Goal: Contribute content: Contribute content

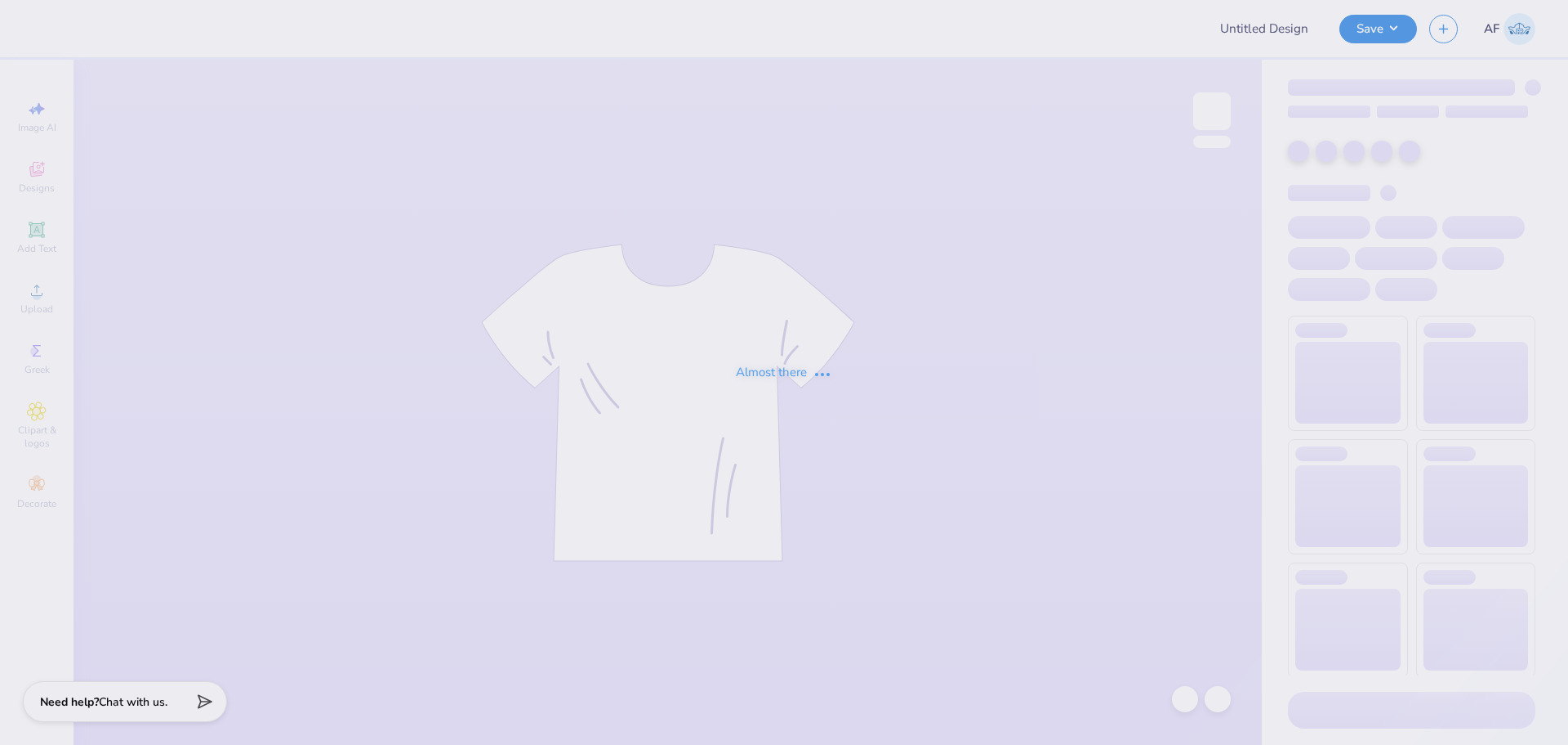
type input "Hillel Fall Merch"
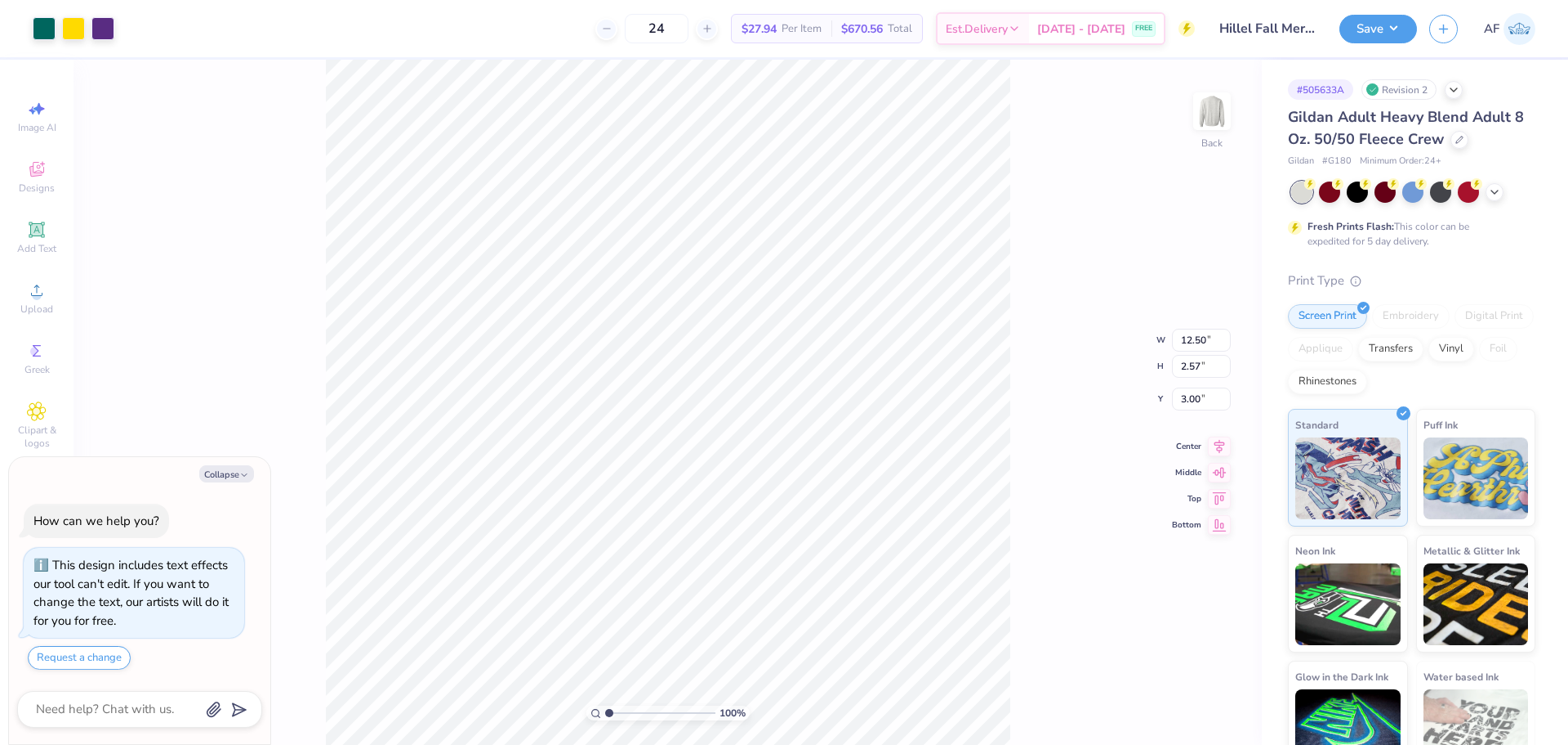
type textarea "x"
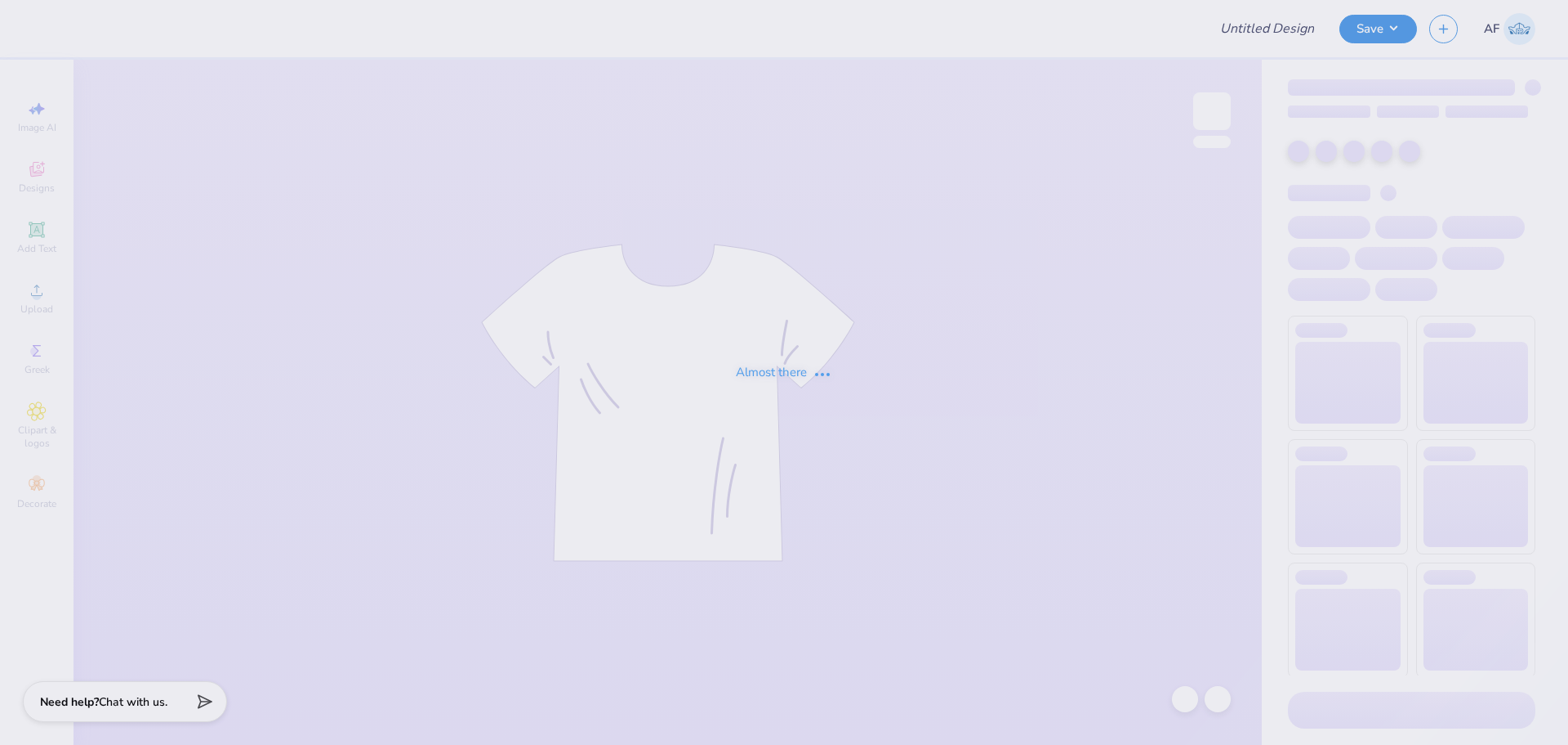
type input "Hillel Fall Merch"
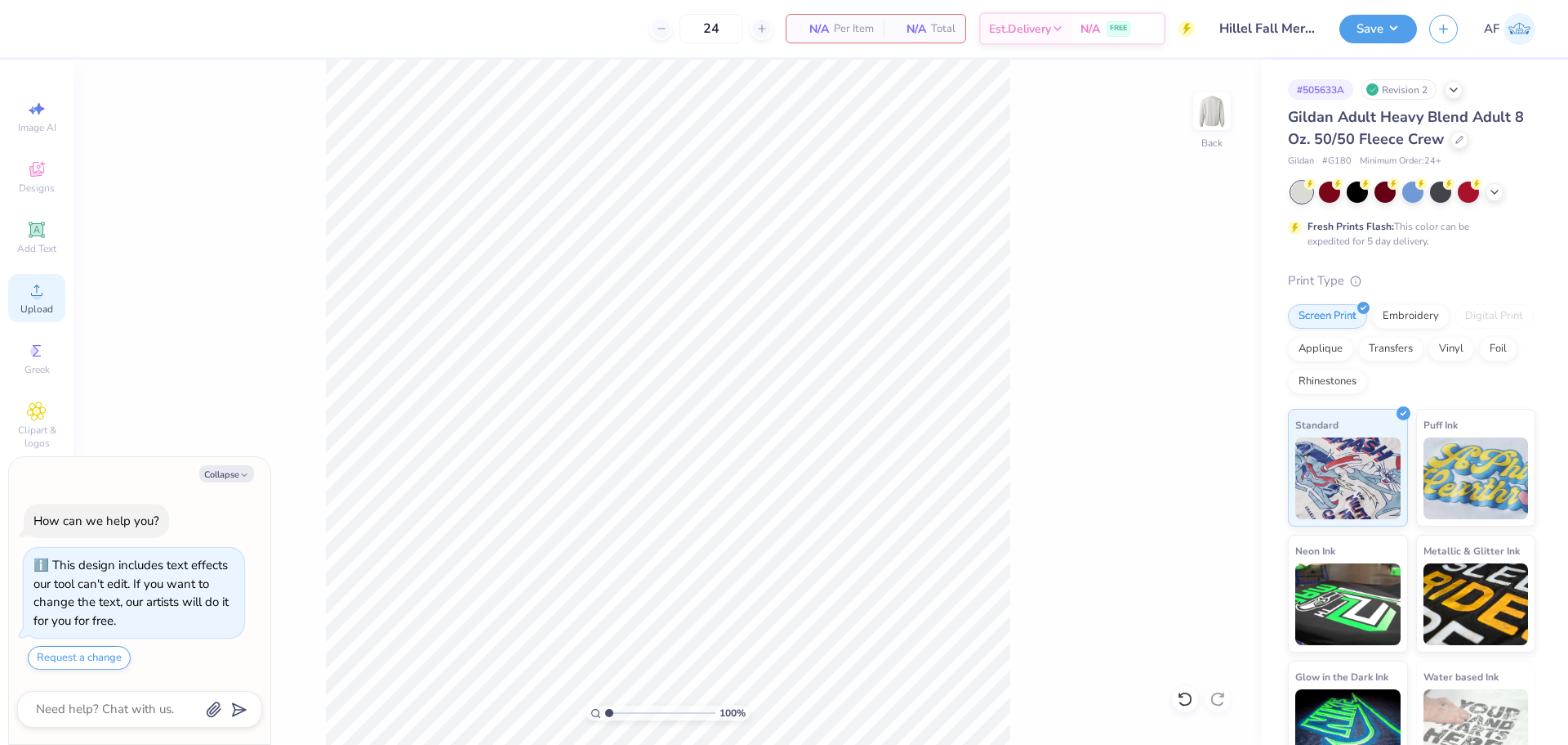
click at [36, 309] on span "Upload" at bounding box center [36, 308] width 33 height 13
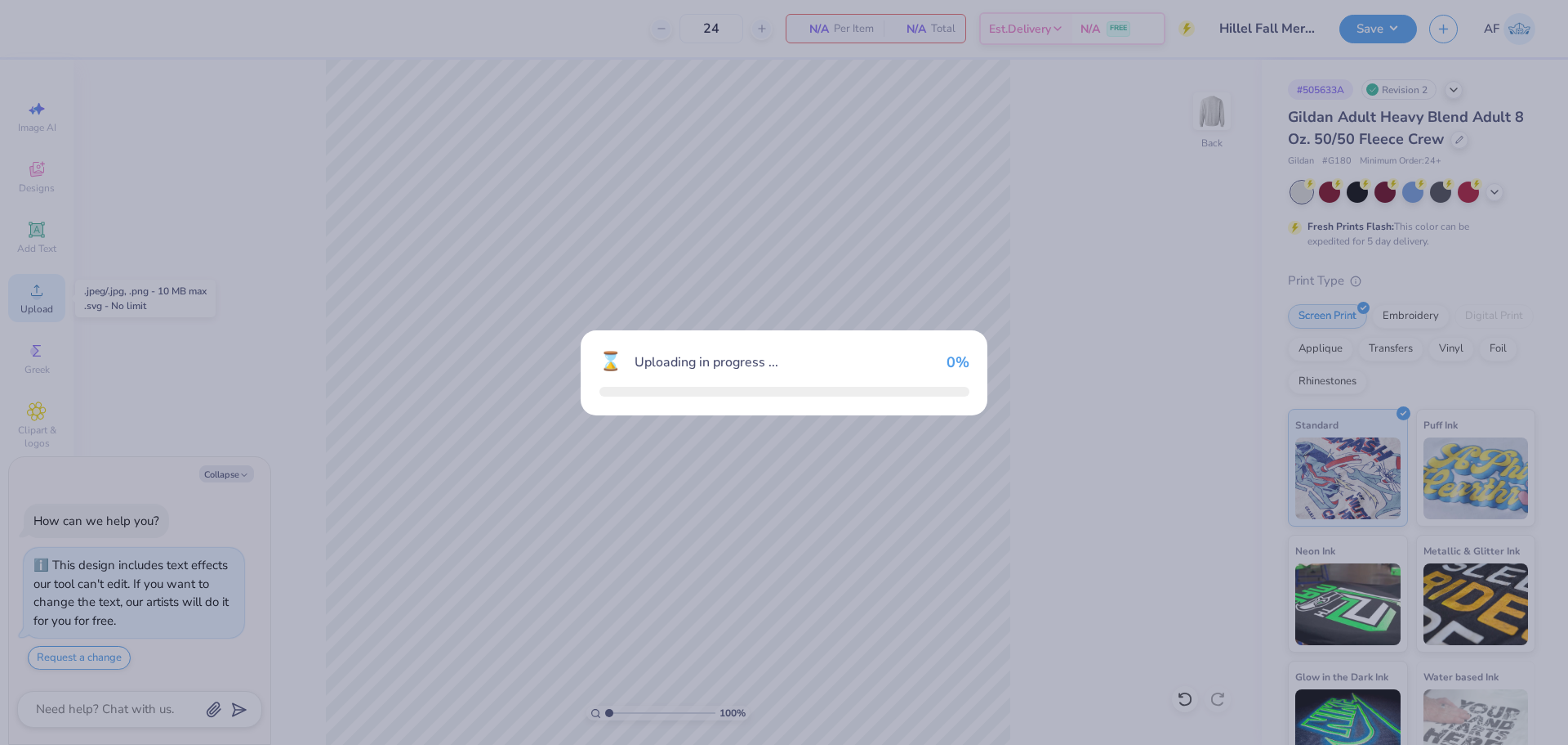
type textarea "x"
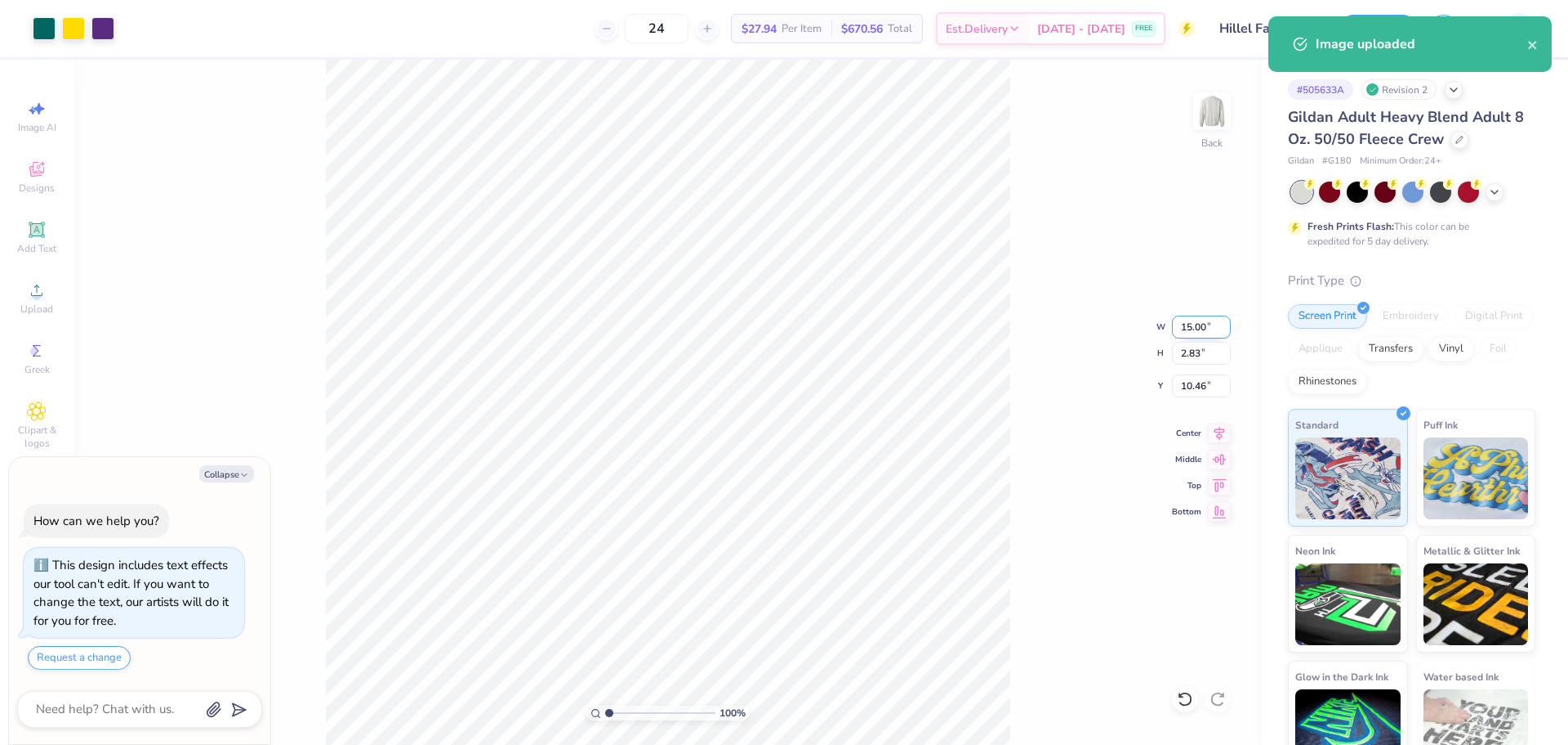
click at [1191, 325] on input "15.00" at bounding box center [1201, 326] width 59 height 23
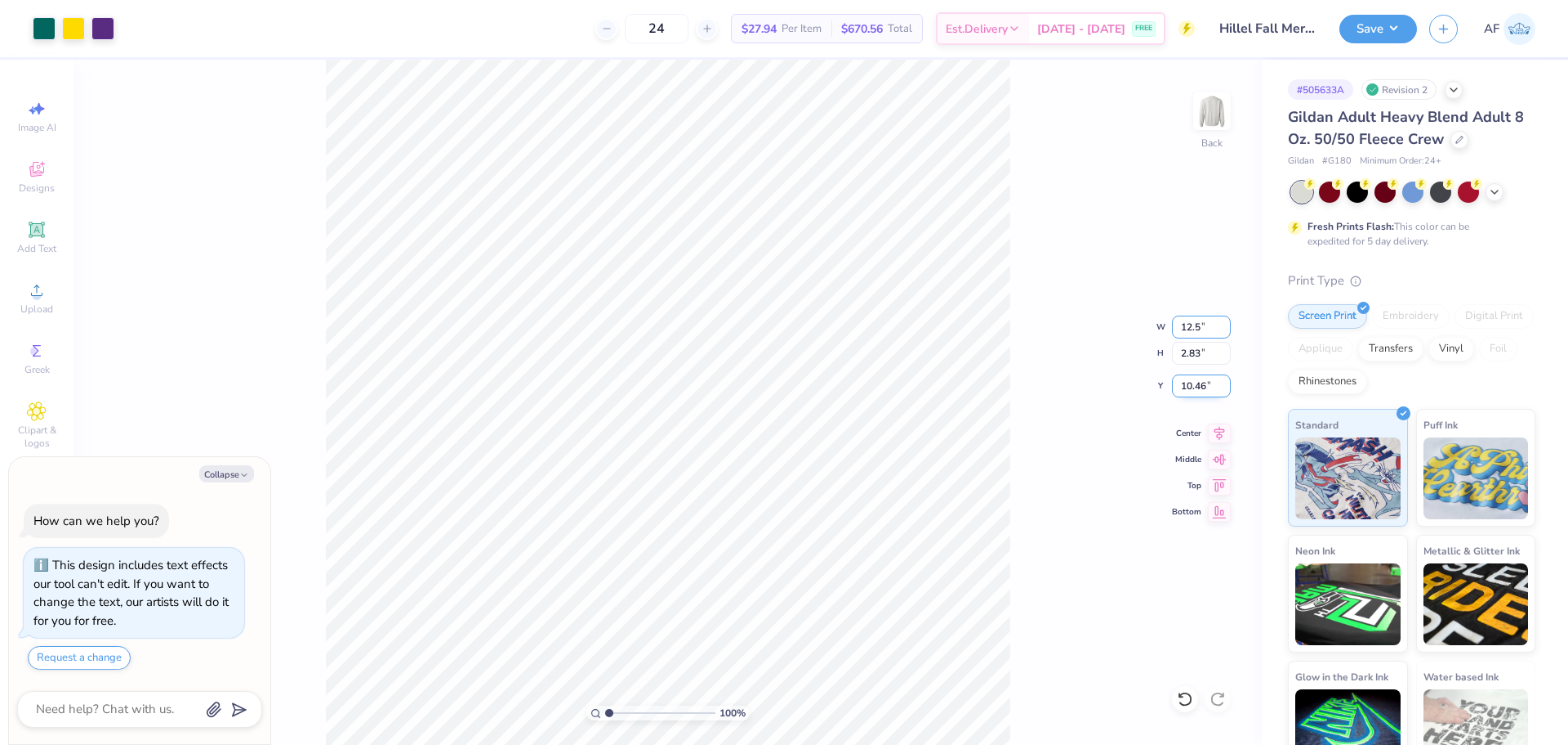
type input "12.5"
type textarea "x"
type input "12.50"
type input "2.36"
click at [1195, 383] on input "10.69" at bounding box center [1201, 385] width 59 height 23
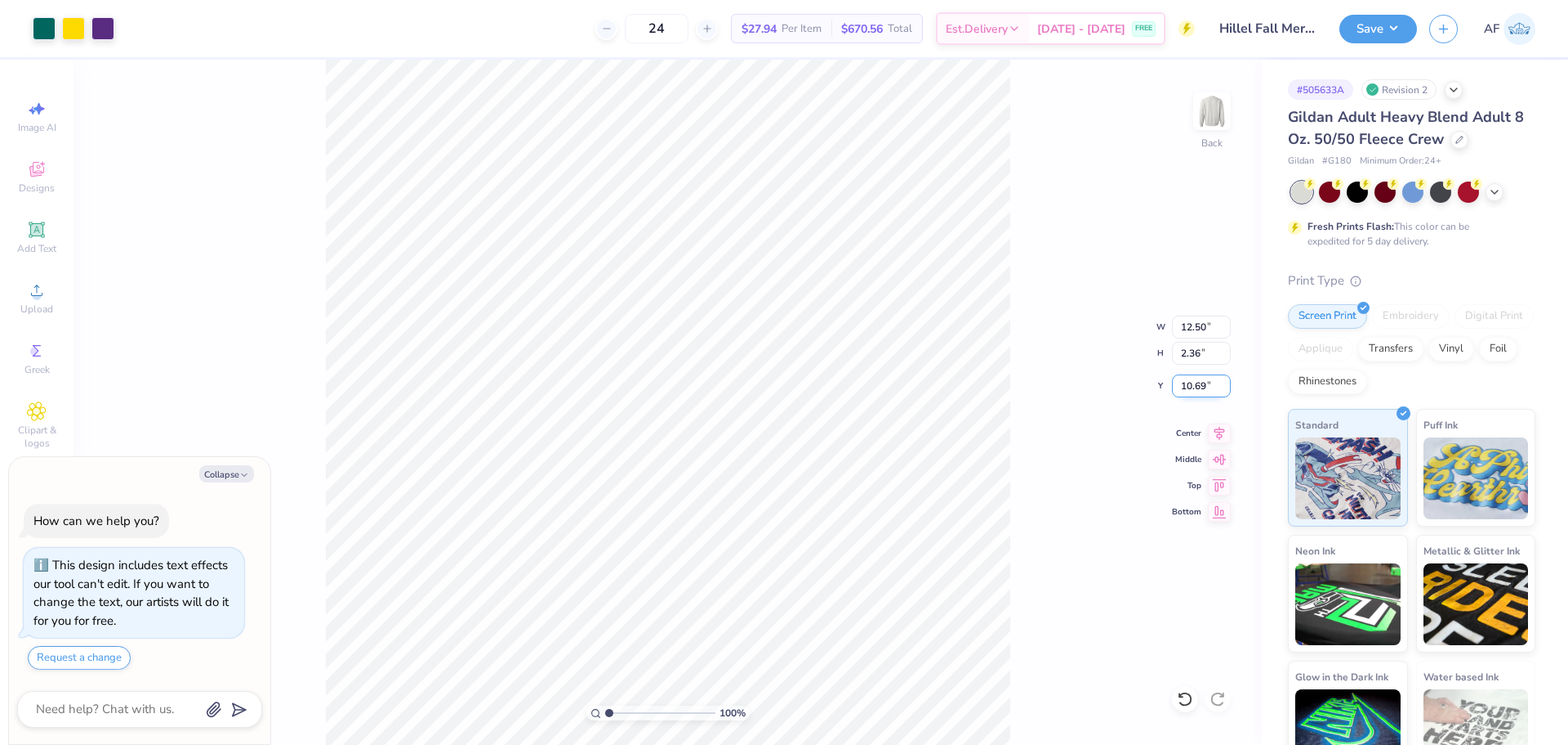
click at [1195, 383] on input "10.69" at bounding box center [1201, 385] width 59 height 23
type input "3"
type textarea "x"
type input "3.00"
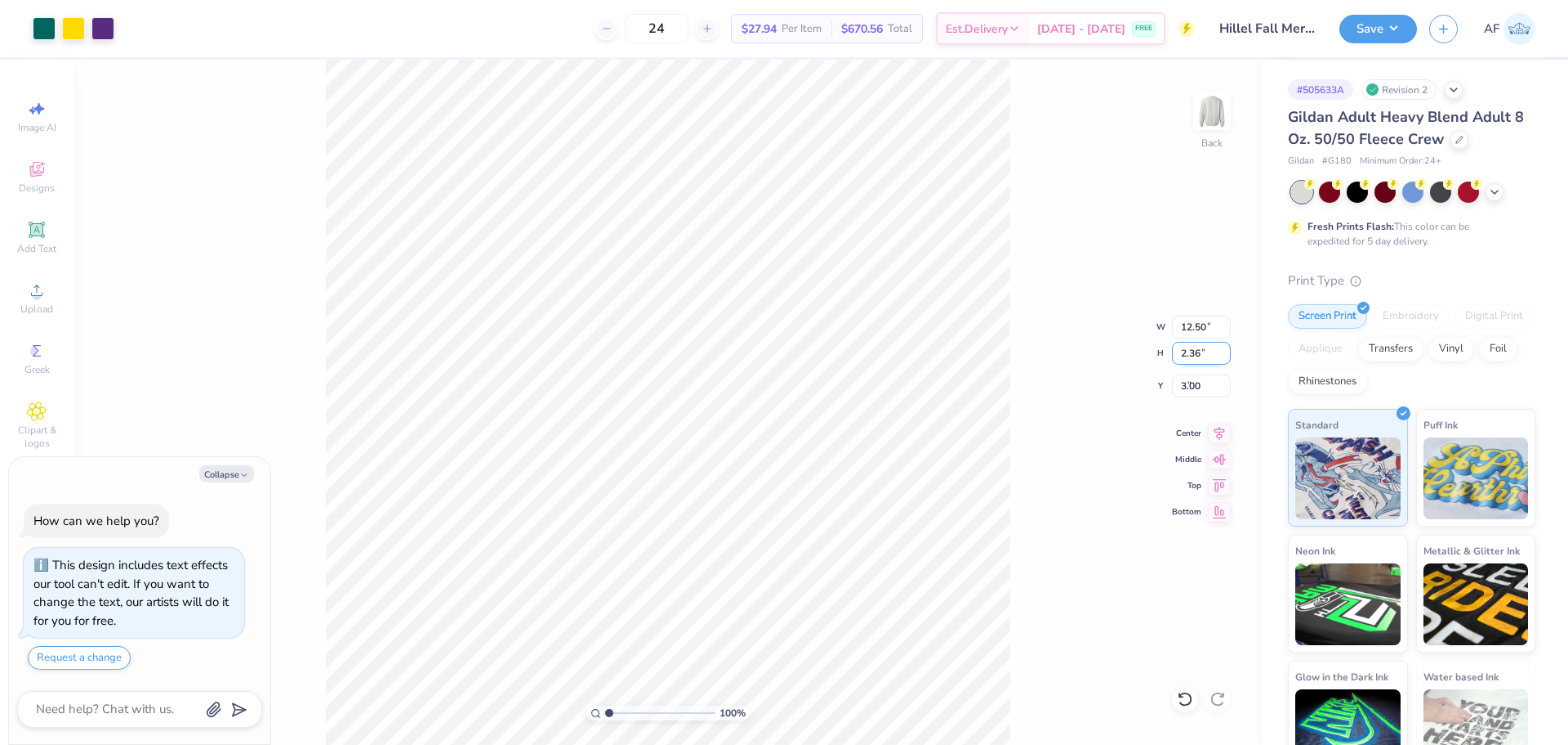
click at [1201, 356] on input "2.36" at bounding box center [1201, 353] width 59 height 23
click at [1215, 431] on icon at bounding box center [1219, 431] width 23 height 20
click at [208, 351] on div "100 % Back" at bounding box center [668, 402] width 1188 height 685
click at [1220, 129] on img at bounding box center [1211, 110] width 65 height 65
click at [1216, 109] on img at bounding box center [1211, 110] width 65 height 65
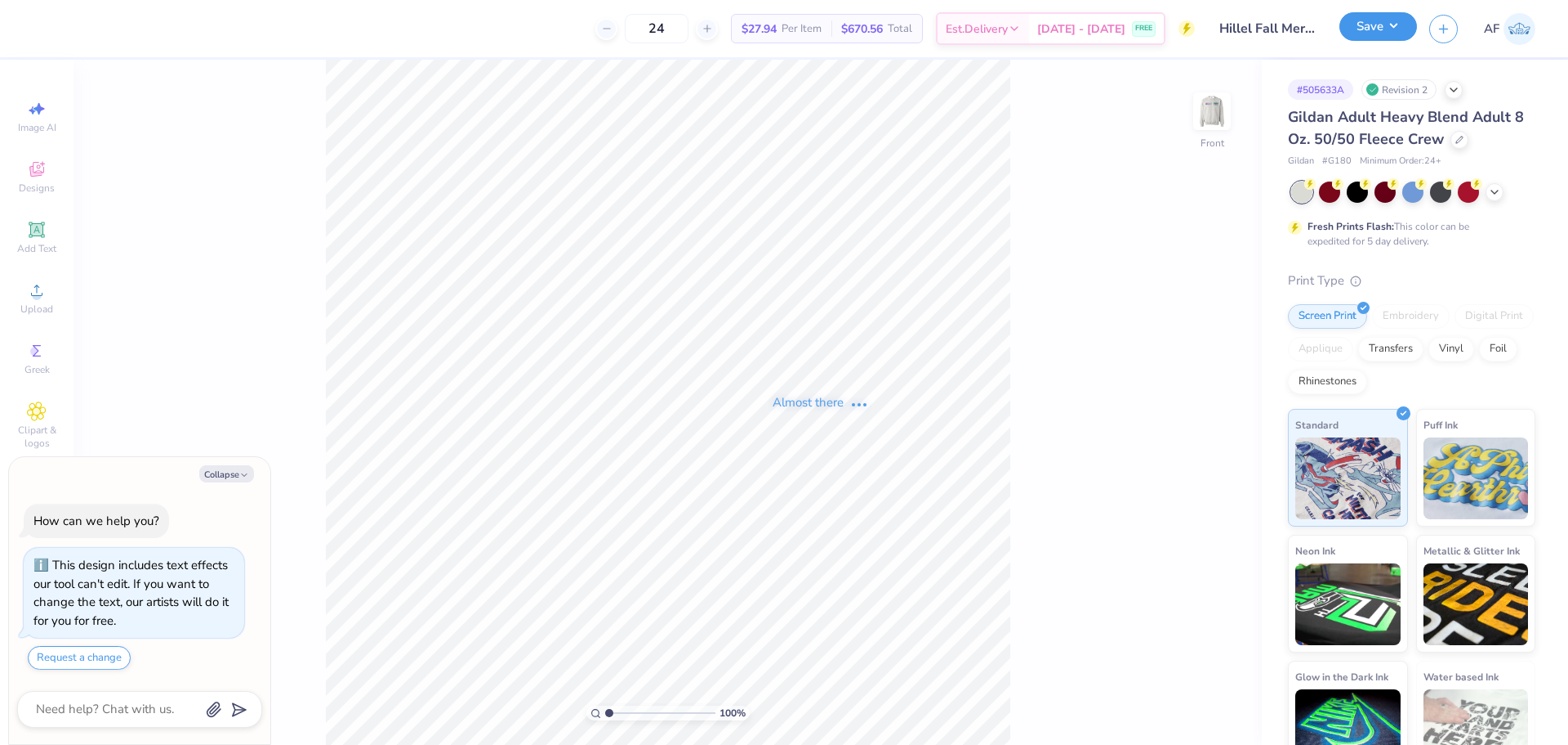
click at [1405, 30] on button "Save" at bounding box center [1378, 26] width 78 height 29
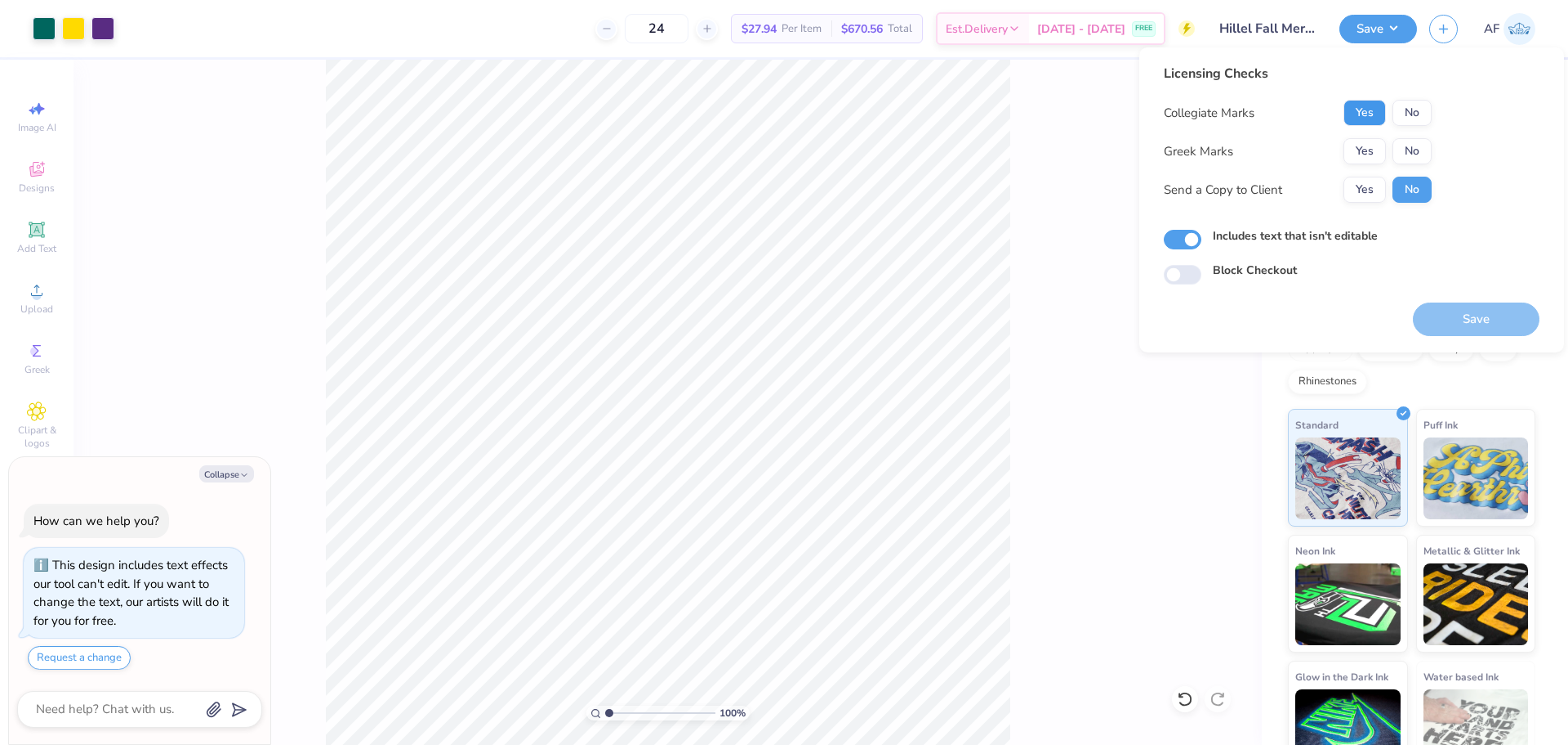
click at [1360, 115] on button "Yes" at bounding box center [1364, 113] width 42 height 26
click at [1406, 161] on button "No" at bounding box center [1411, 151] width 39 height 26
click at [1379, 187] on button "Yes" at bounding box center [1364, 190] width 42 height 26
click at [1471, 322] on button "Save" at bounding box center [1476, 319] width 127 height 34
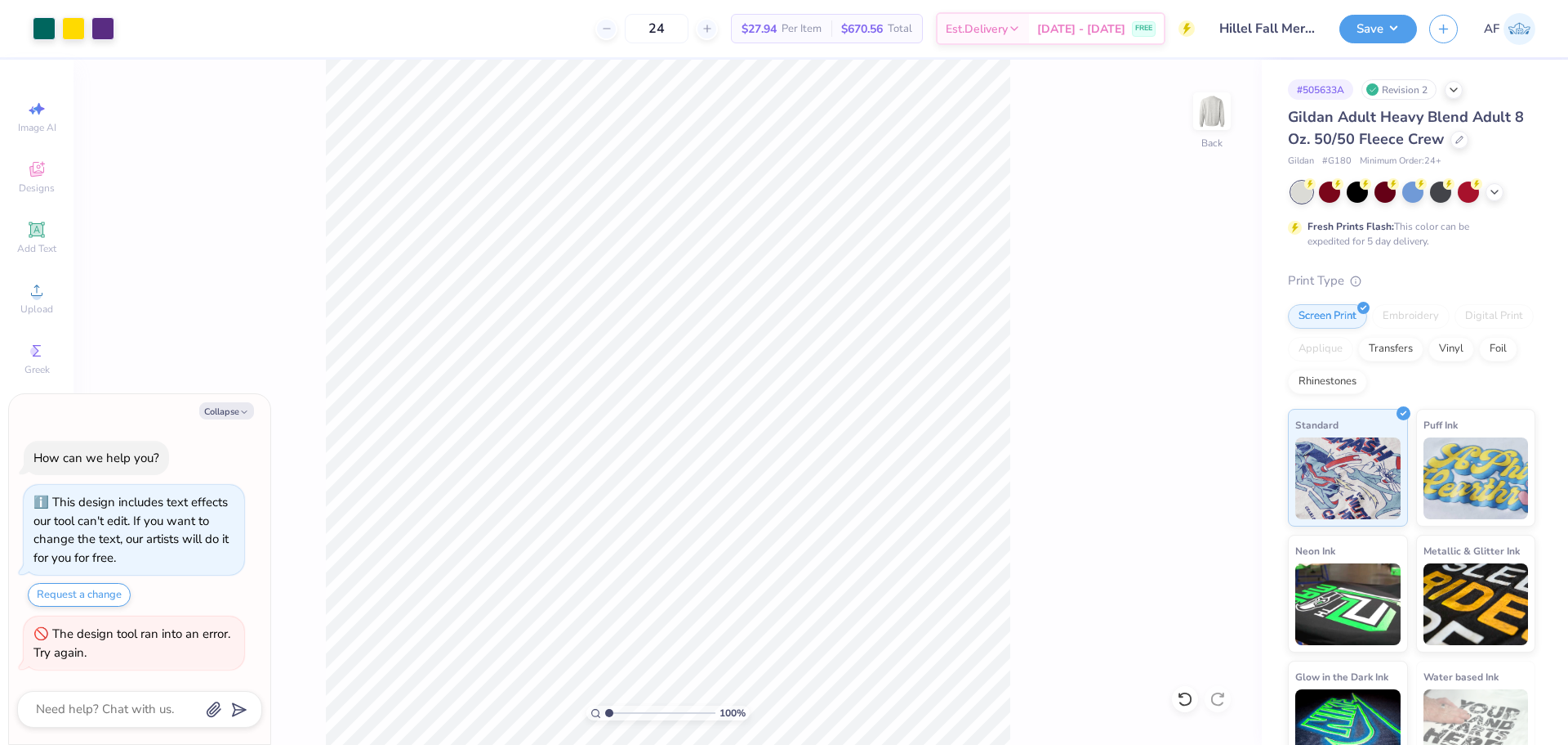
click at [289, 393] on div "100 % Back" at bounding box center [668, 402] width 1188 height 685
type textarea "x"
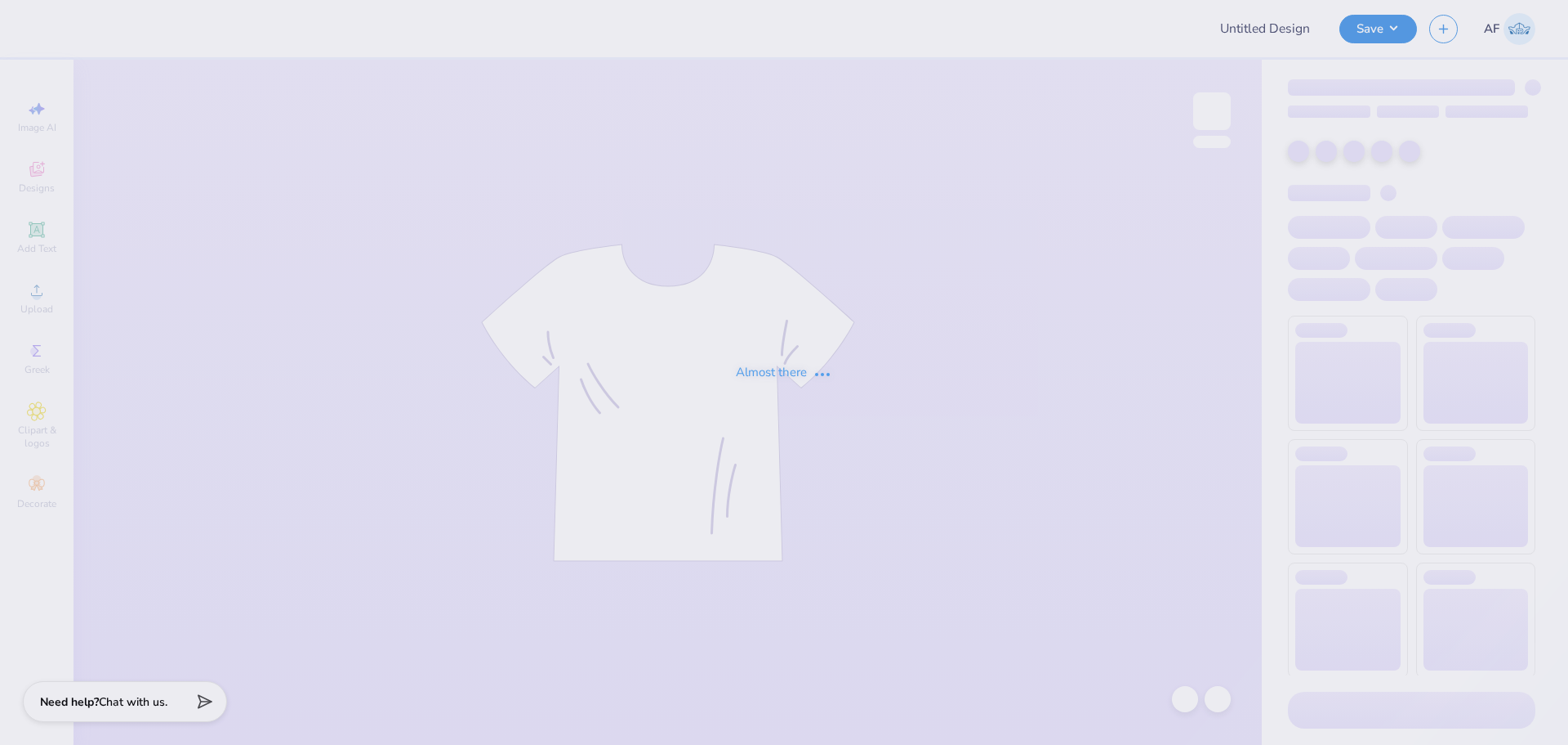
type input "Camp Lake Hubert 115th Anniversary Merch 2025"
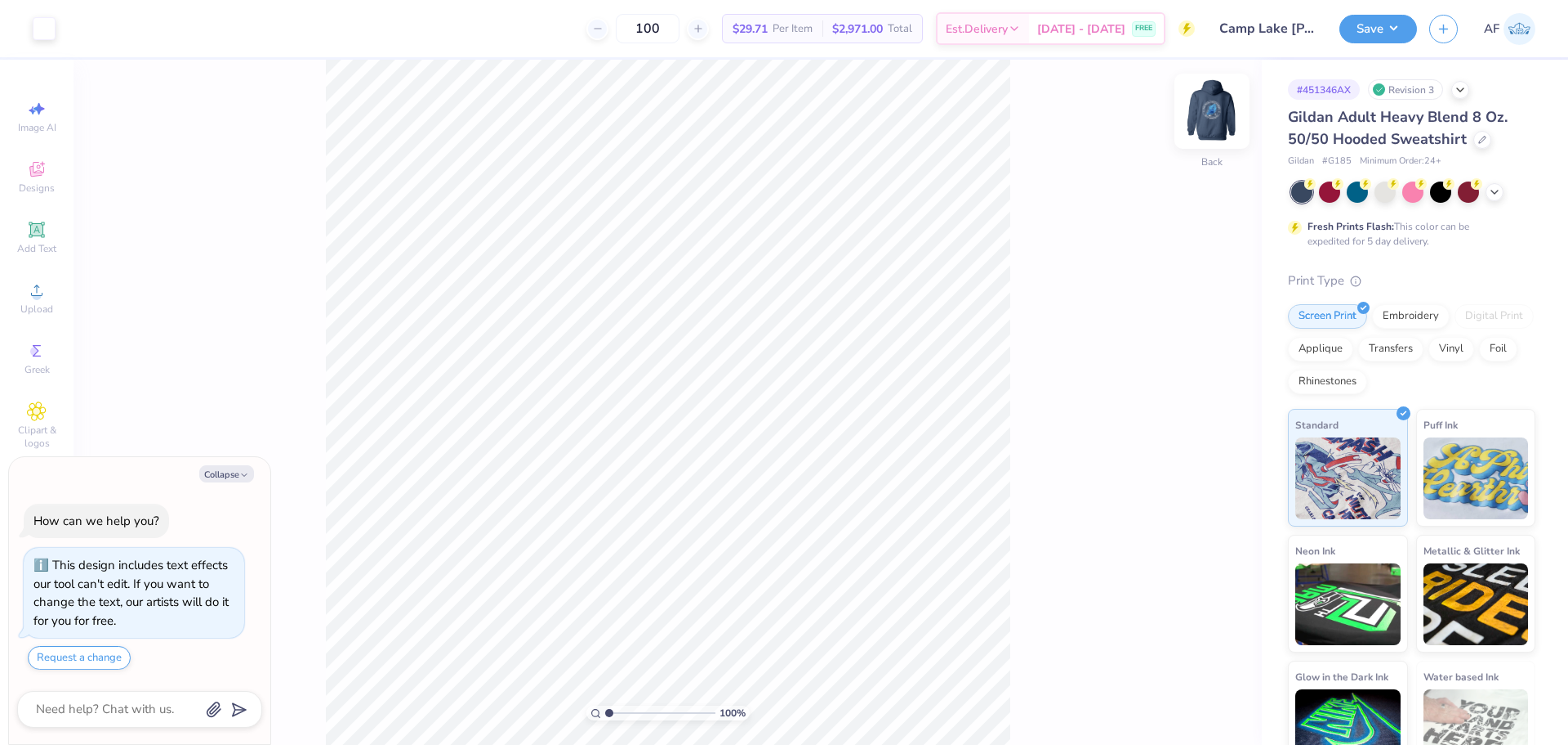
click at [1209, 118] on img at bounding box center [1211, 110] width 65 height 65
click at [42, 302] on div "Upload" at bounding box center [36, 298] width 57 height 48
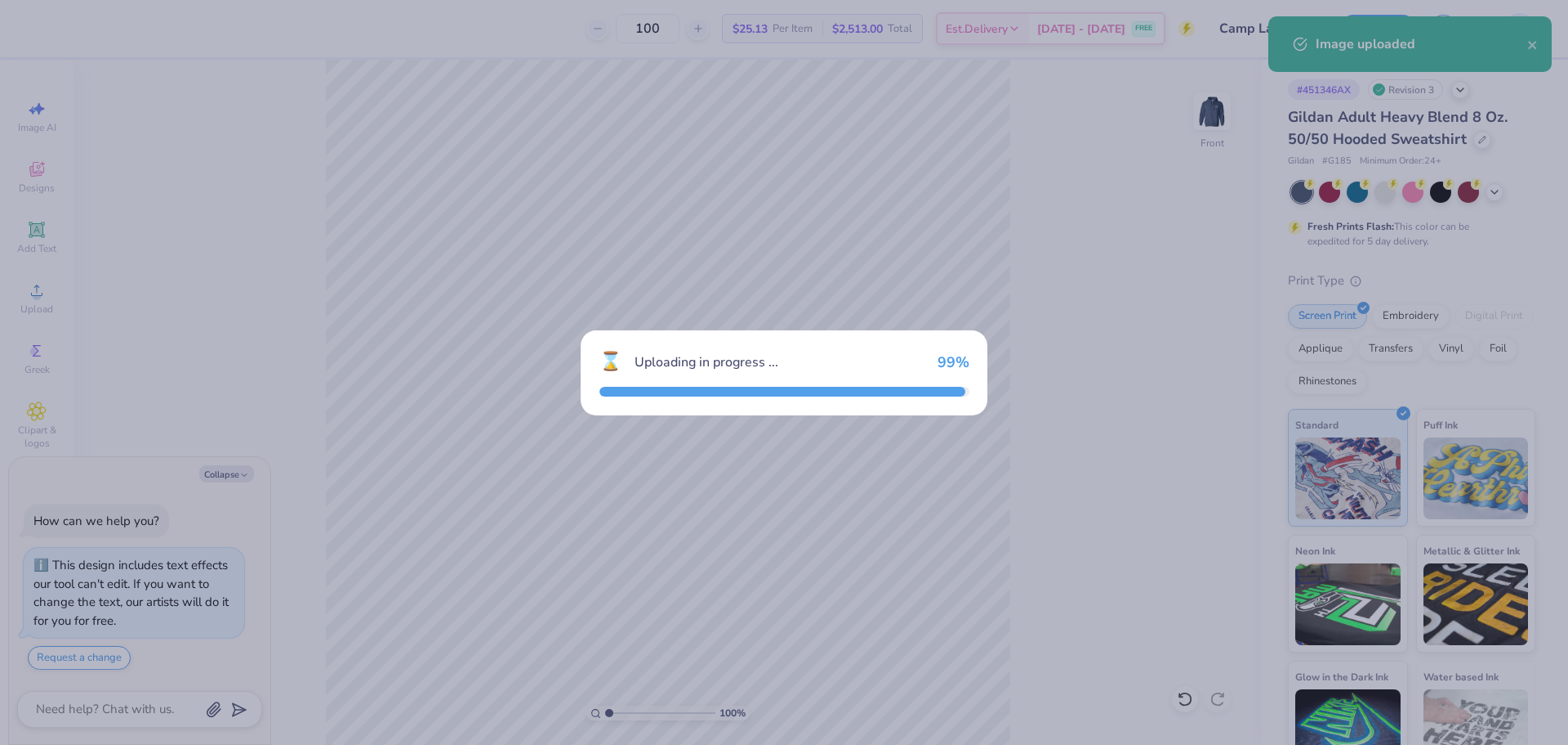
type textarea "x"
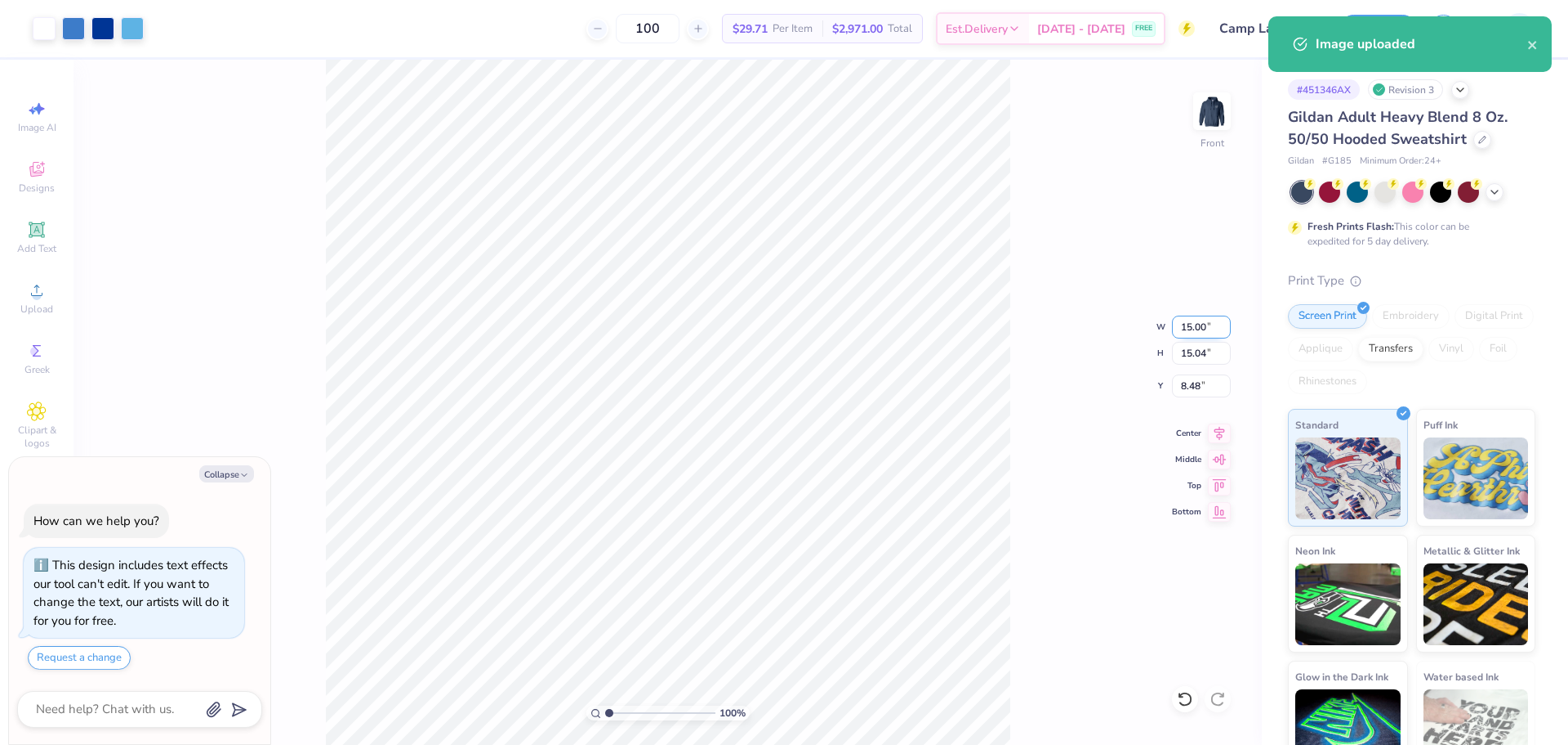
click at [1192, 329] on input "15.00" at bounding box center [1201, 326] width 59 height 23
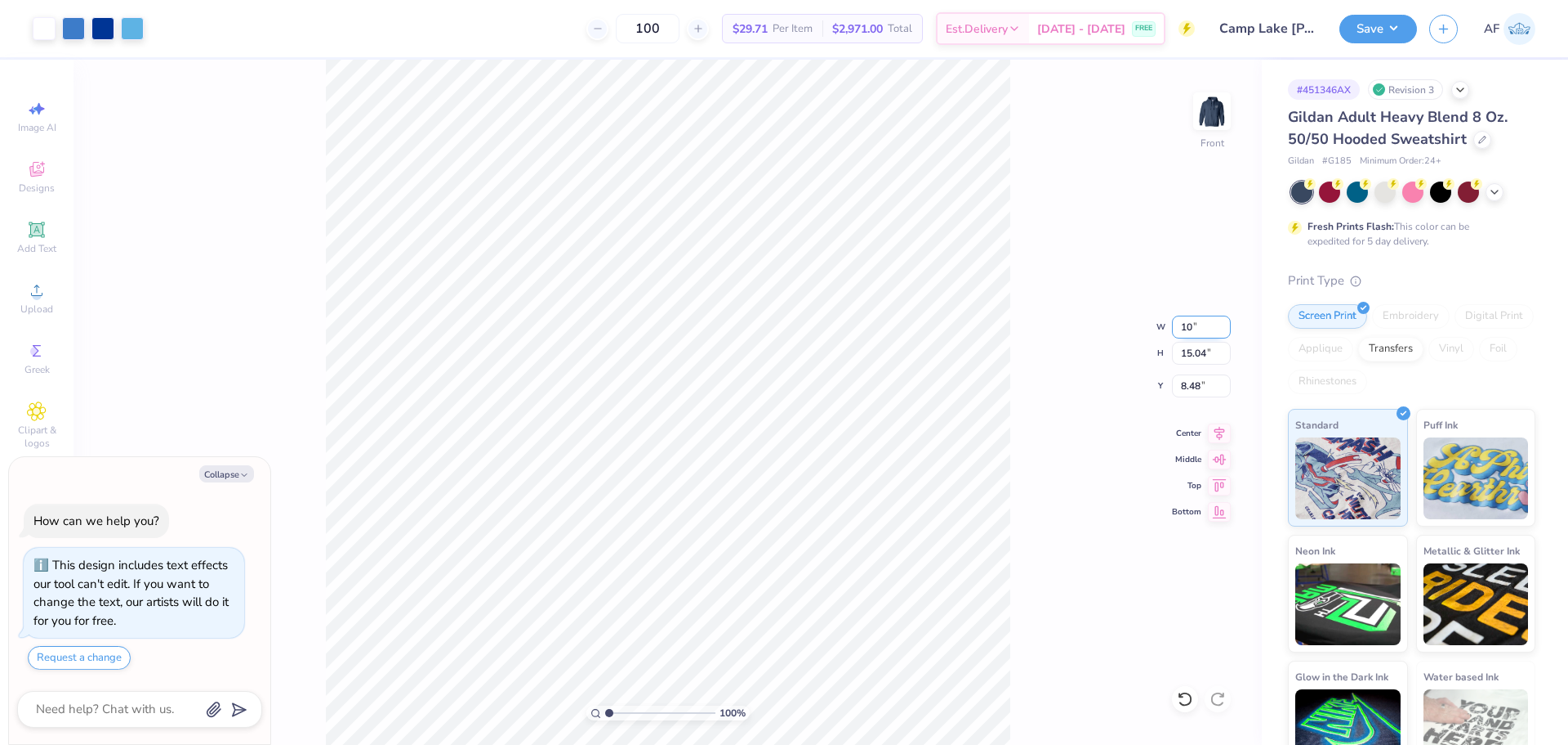
type input "10"
type textarea "x"
type input "10.00"
type input "10.03"
click at [1194, 385] on input "10.99" at bounding box center [1201, 385] width 59 height 23
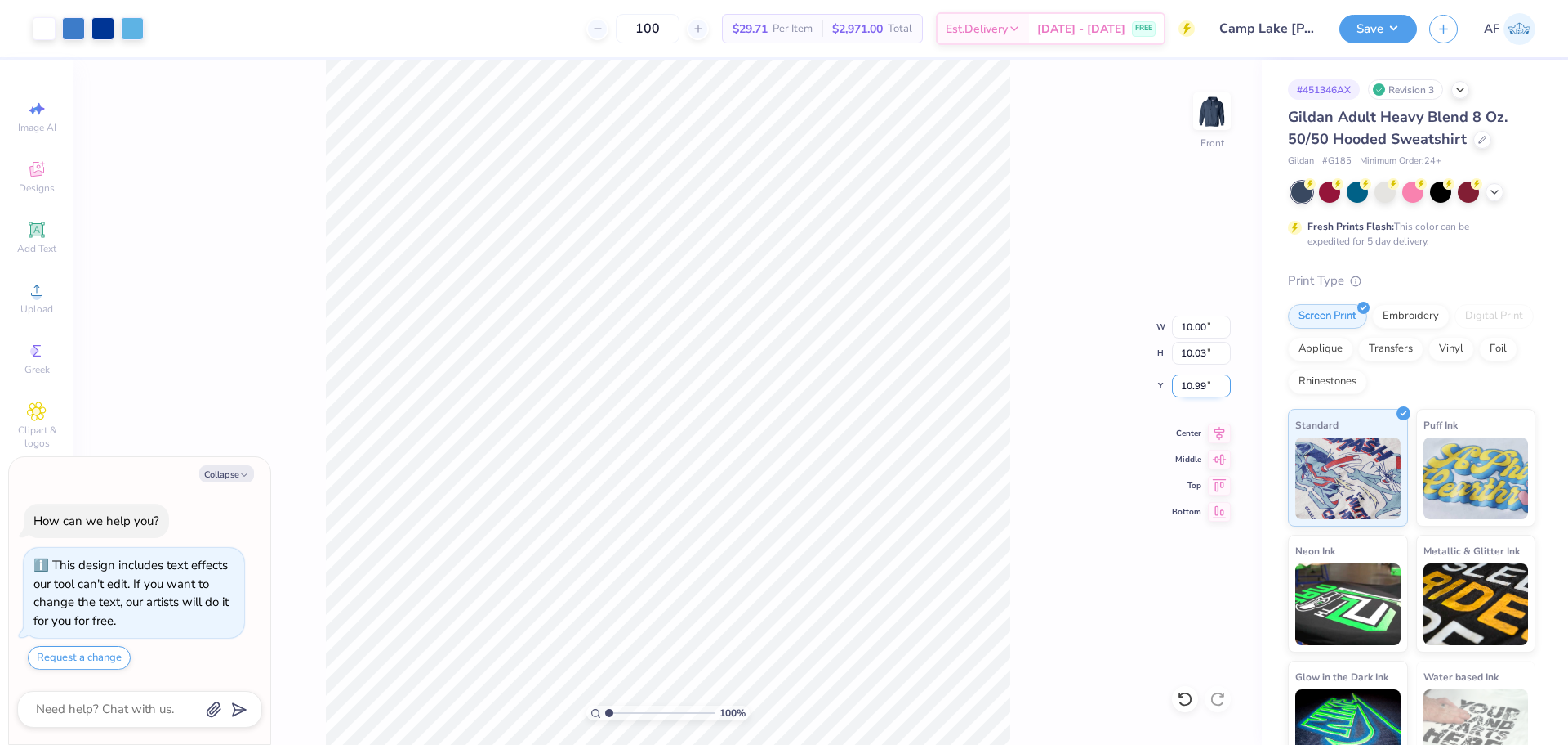
click at [1194, 385] on input "10.99" at bounding box center [1201, 385] width 59 height 23
type input "3"
type textarea "x"
type input "6.00"
click at [1215, 119] on img at bounding box center [1211, 110] width 65 height 65
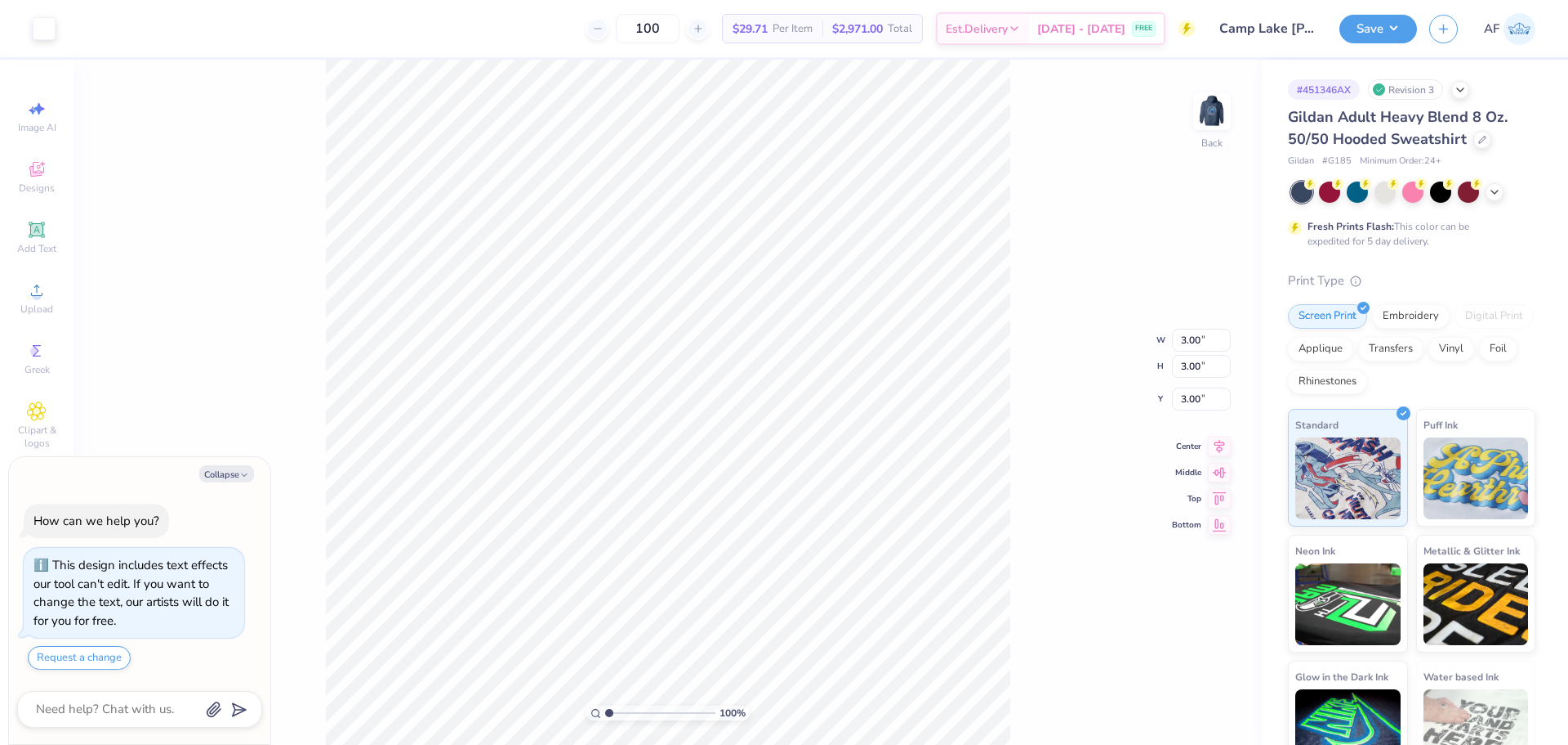
click at [1036, 203] on div "100 % Back W 3.00 3.00 " H 3.00 3.00 " Y 3.00 3.00 " Center Middle Top Bottom" at bounding box center [668, 402] width 1188 height 685
click at [1205, 120] on img at bounding box center [1211, 110] width 65 height 65
type textarea "x"
click at [1208, 387] on input "6.00" at bounding box center [1201, 385] width 59 height 23
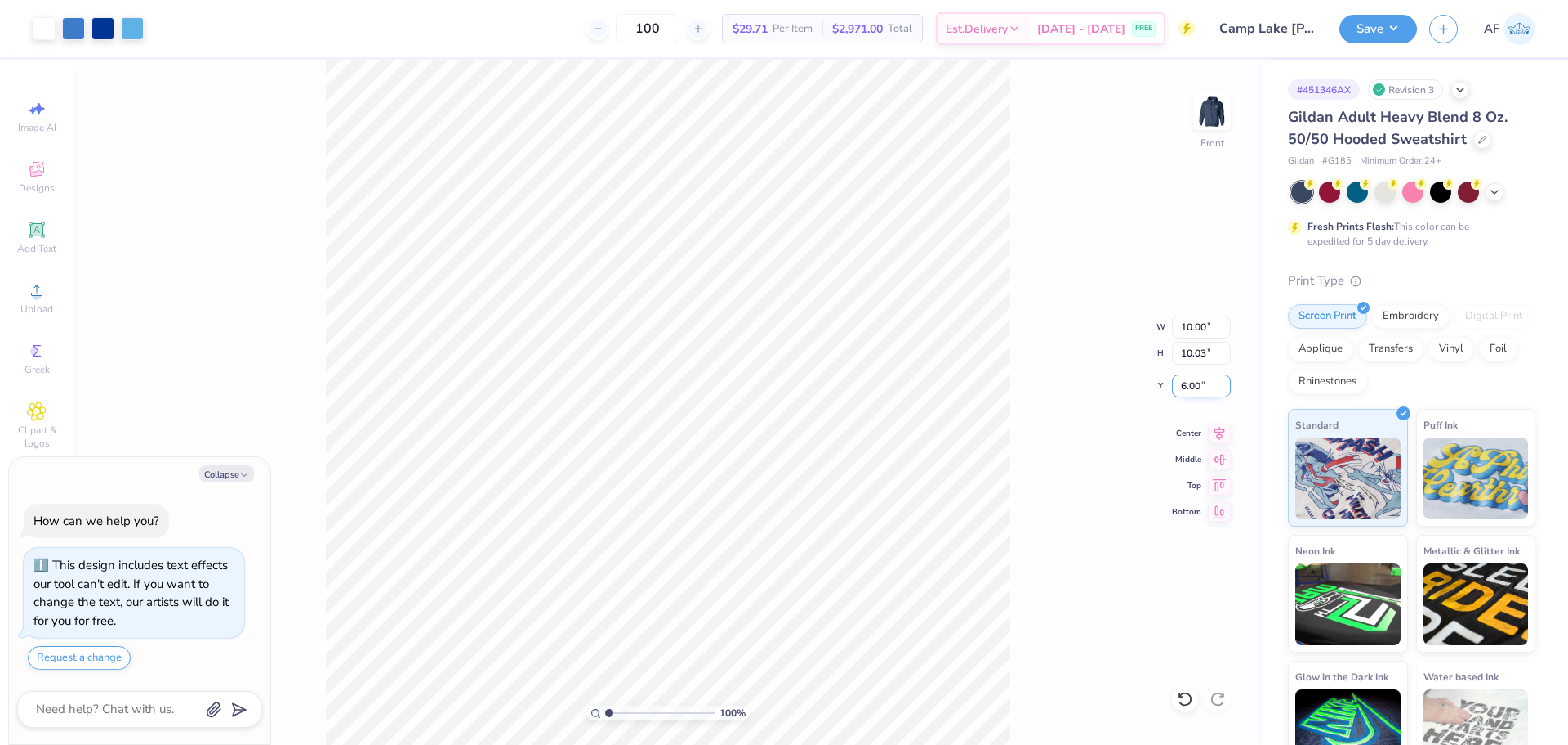
click at [1208, 387] on input "6.00" at bounding box center [1201, 385] width 59 height 23
type input "3"
click at [1053, 435] on div "100 % Front W 10.00 10.00 " H 10.03 10.03 " Y 3 3 " Center Middle Top Bottom" at bounding box center [668, 402] width 1188 height 685
click at [17, 700] on body "Art colors 100 $29.71 Per Item $2,971.00 Total Est. Delivery Aug 25 - 28 FREE D…" at bounding box center [784, 372] width 1568 height 745
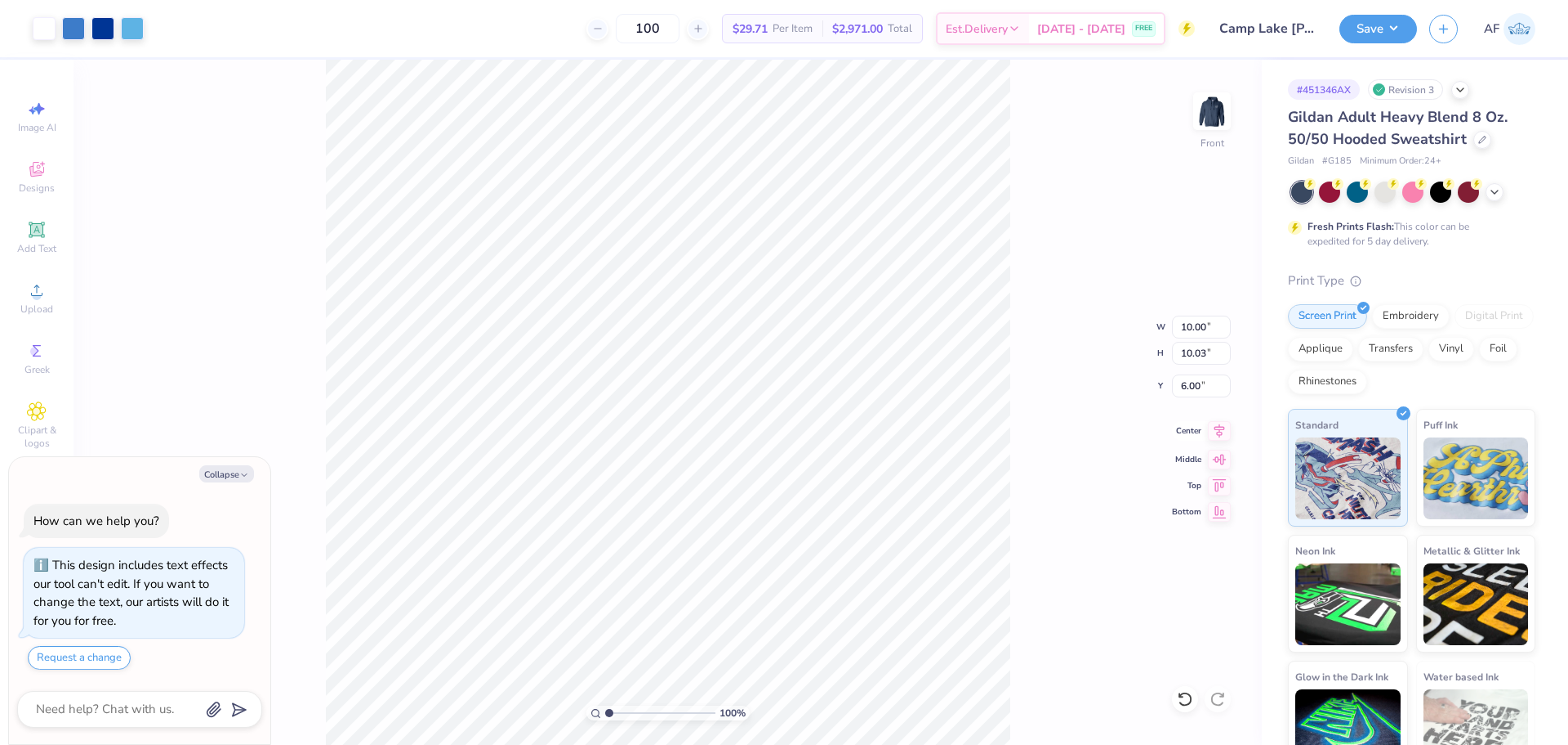
click at [1218, 431] on icon at bounding box center [1219, 431] width 23 height 20
click at [1403, 33] on button "Save" at bounding box center [1378, 26] width 78 height 29
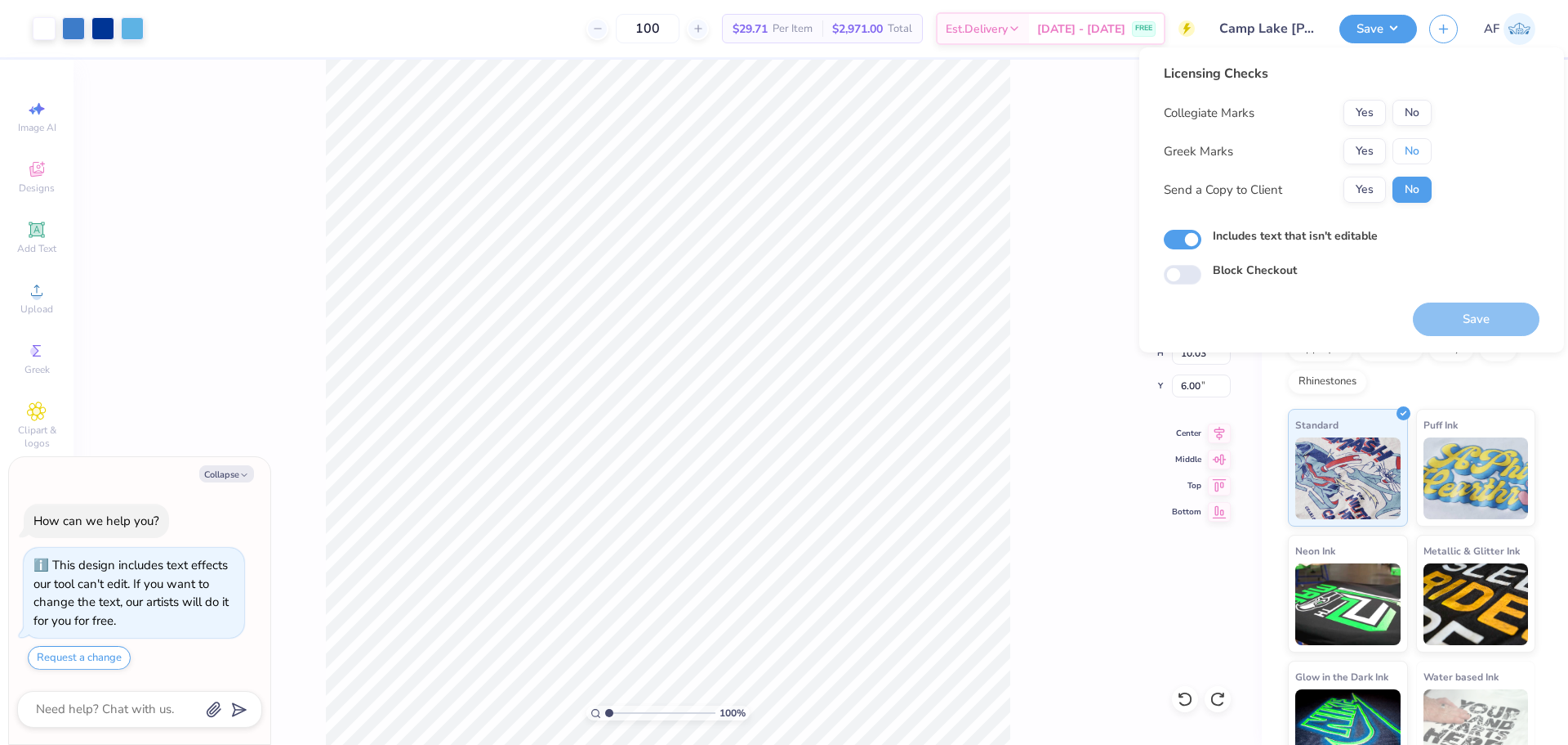
drag, startPoint x: 1420, startPoint y: 150, endPoint x: 1423, endPoint y: 135, distance: 15.3
click at [1422, 150] on button "No" at bounding box center [1411, 151] width 39 height 26
click at [1424, 106] on button "No" at bounding box center [1411, 113] width 39 height 26
click at [1357, 200] on button "Yes" at bounding box center [1364, 190] width 42 height 26
click at [1469, 320] on button "Save" at bounding box center [1476, 319] width 127 height 34
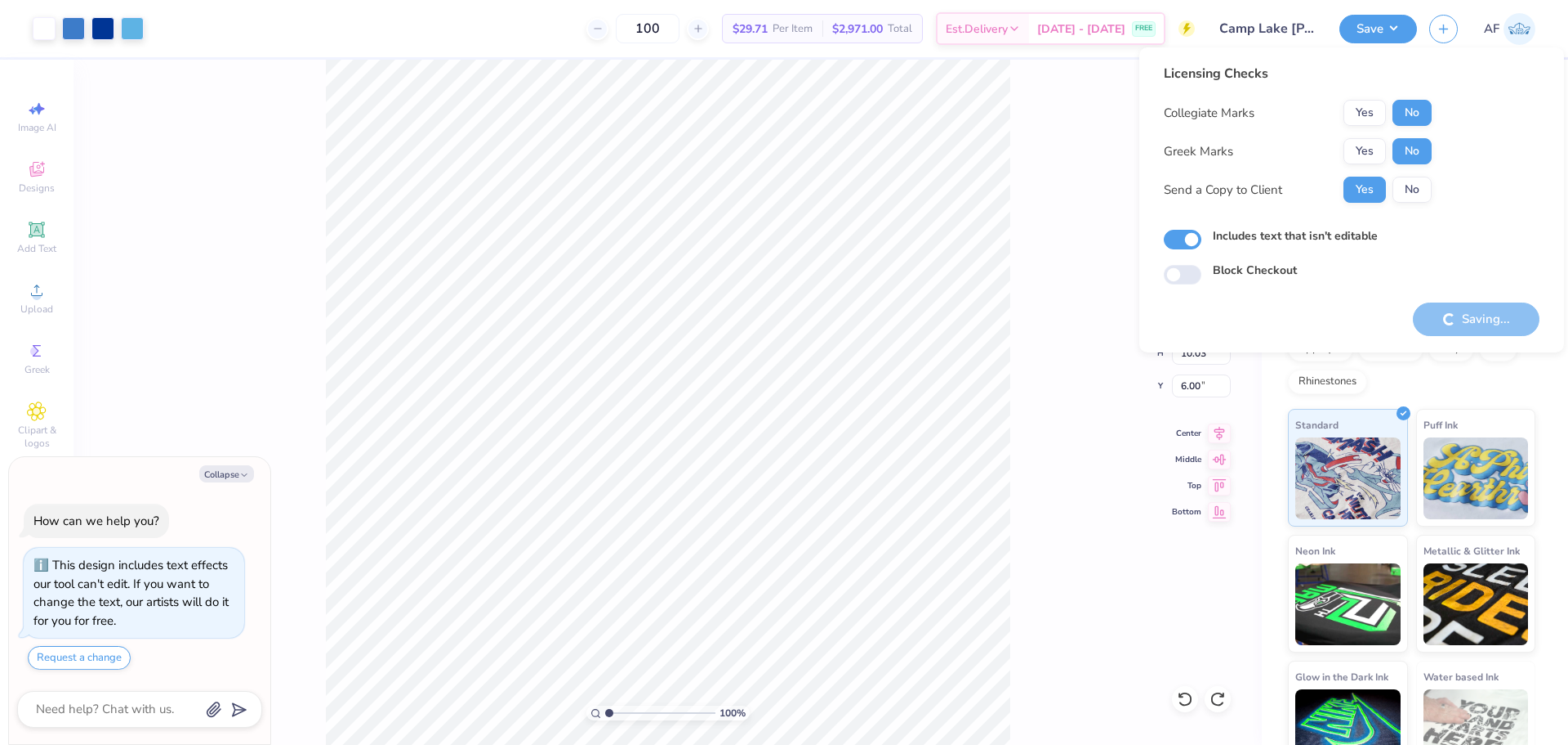
type textarea "x"
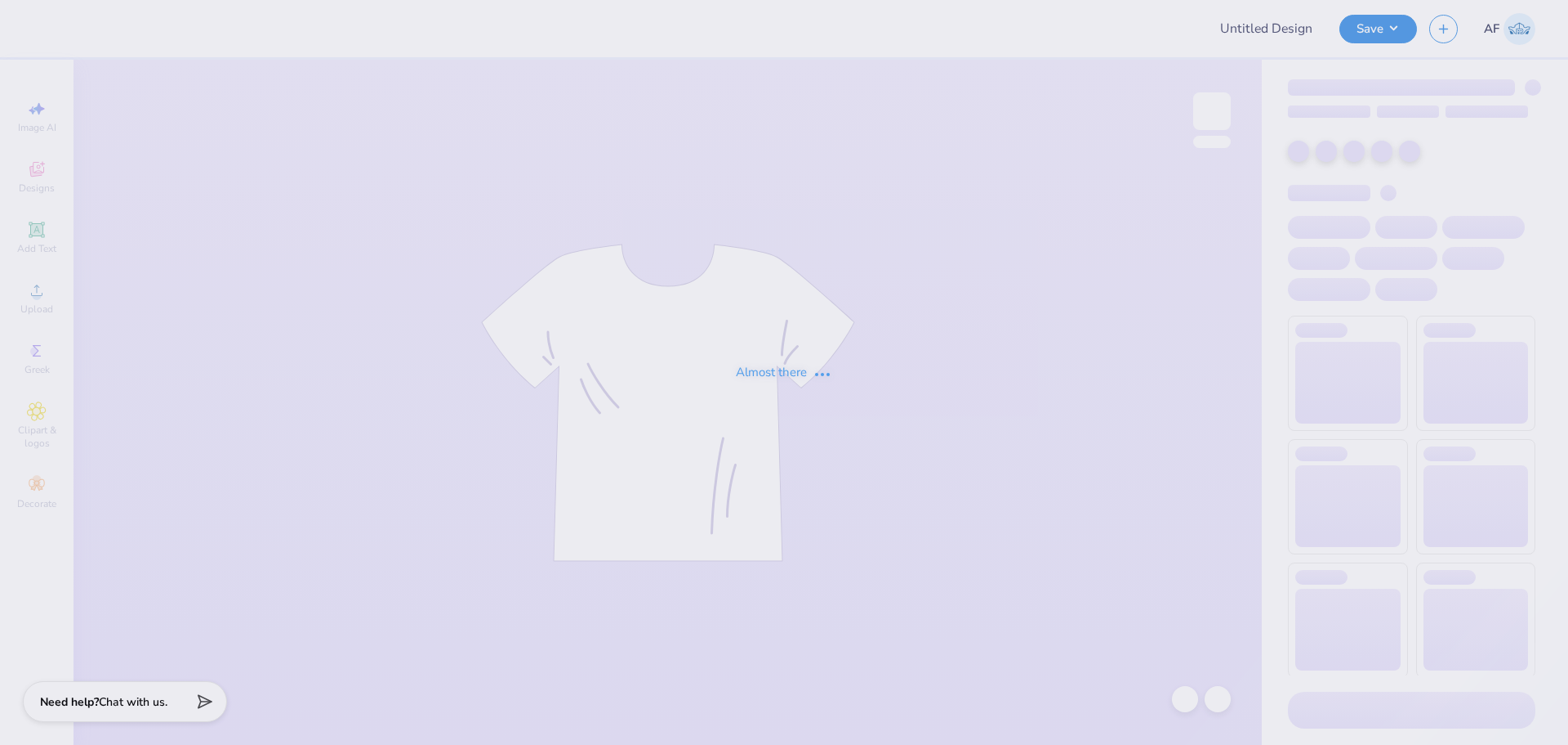
type input "Hillel Fall Merch"
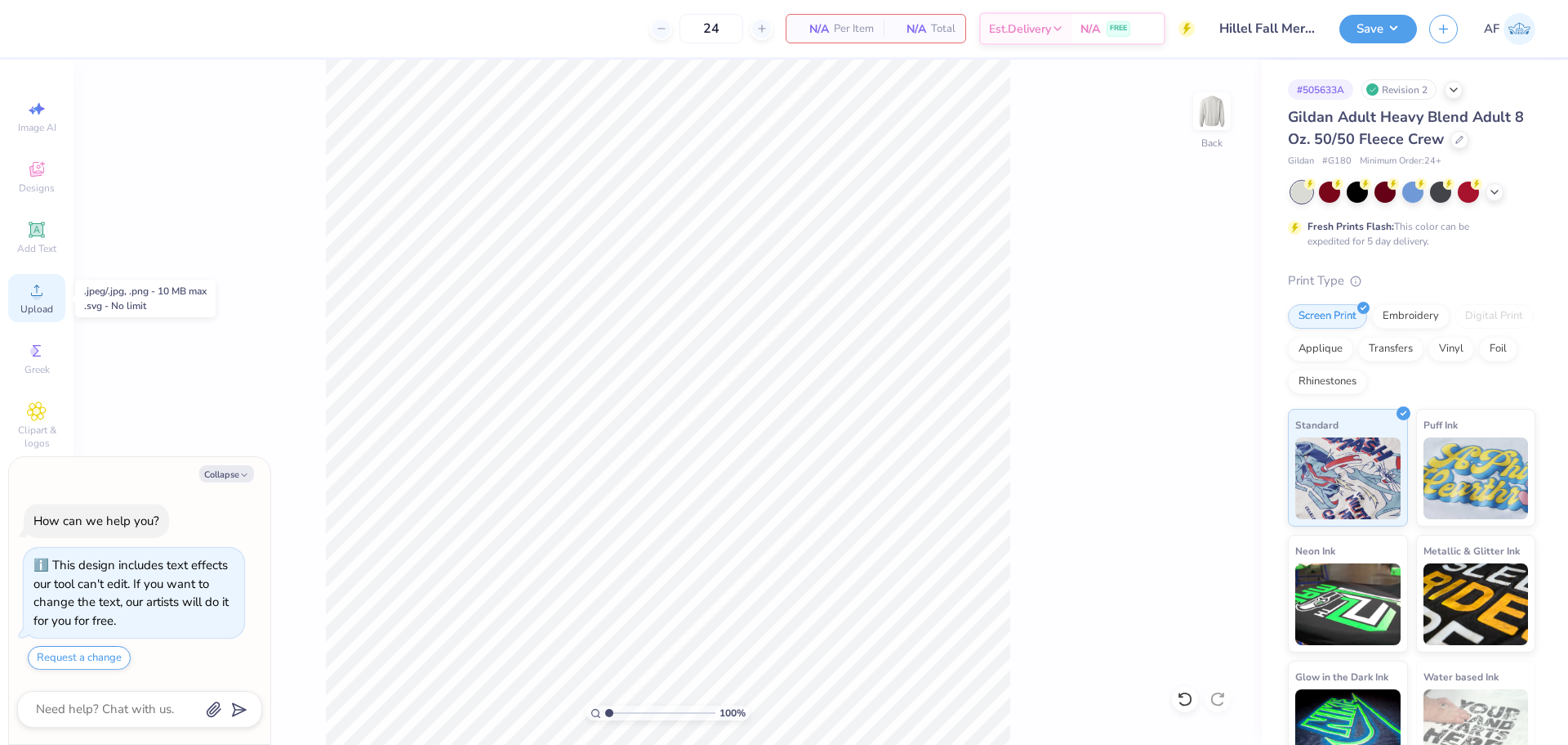
click at [35, 284] on icon at bounding box center [37, 290] width 20 height 20
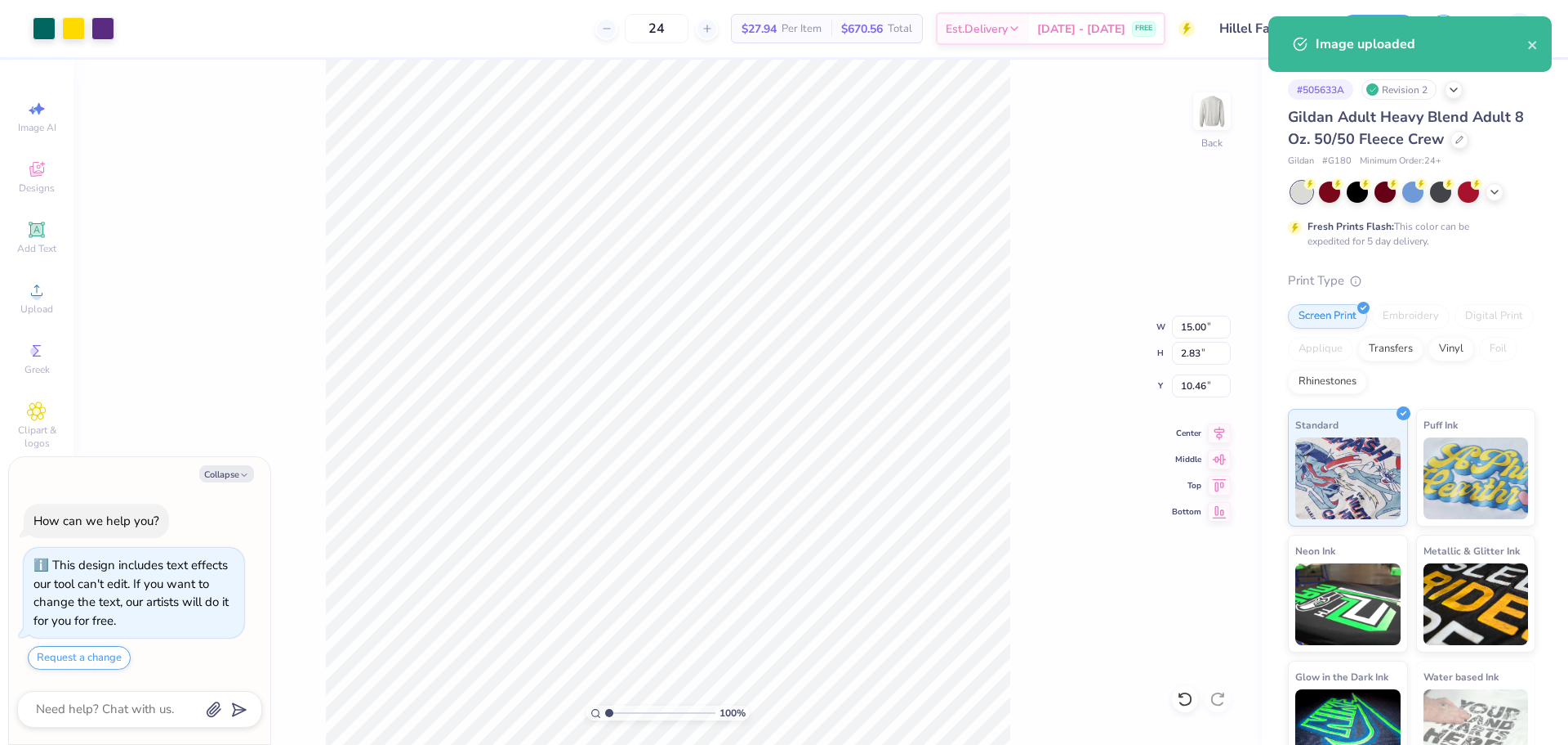
drag, startPoint x: 1150, startPoint y: 324, endPoint x: 1169, endPoint y: 322, distance: 19.1
click at [1151, 324] on div "100 % Back W 15.00 15.00 " H 2.83 2.83 " Y 10.46 10.46 " Center Middle Top Bott…" at bounding box center [668, 402] width 1188 height 685
type textarea "x"
click at [1190, 326] on input "15.00" at bounding box center [1201, 326] width 59 height 23
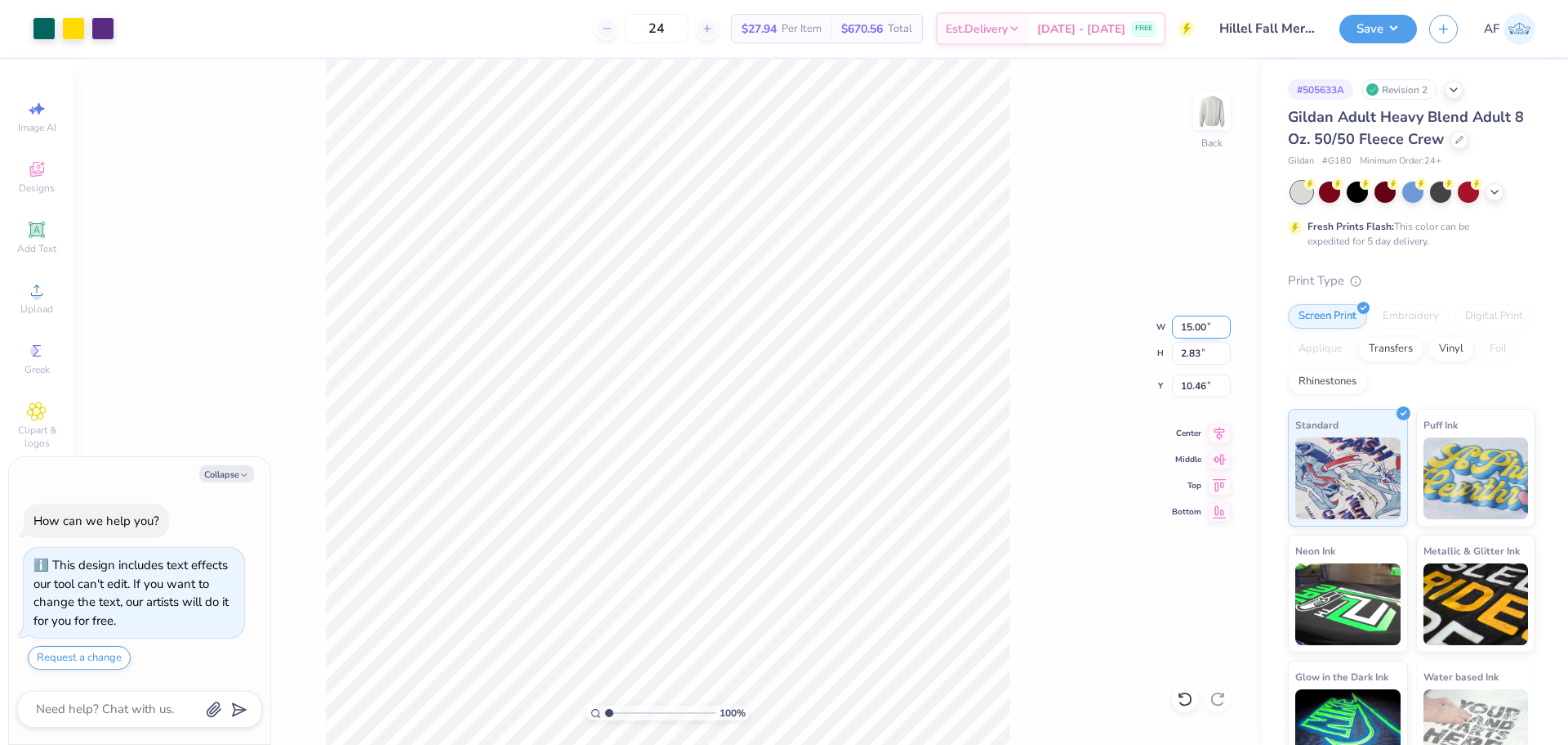
click at [1190, 326] on input "15.00" at bounding box center [1201, 326] width 59 height 23
type input "12.5"
type textarea "x"
type input "12.50"
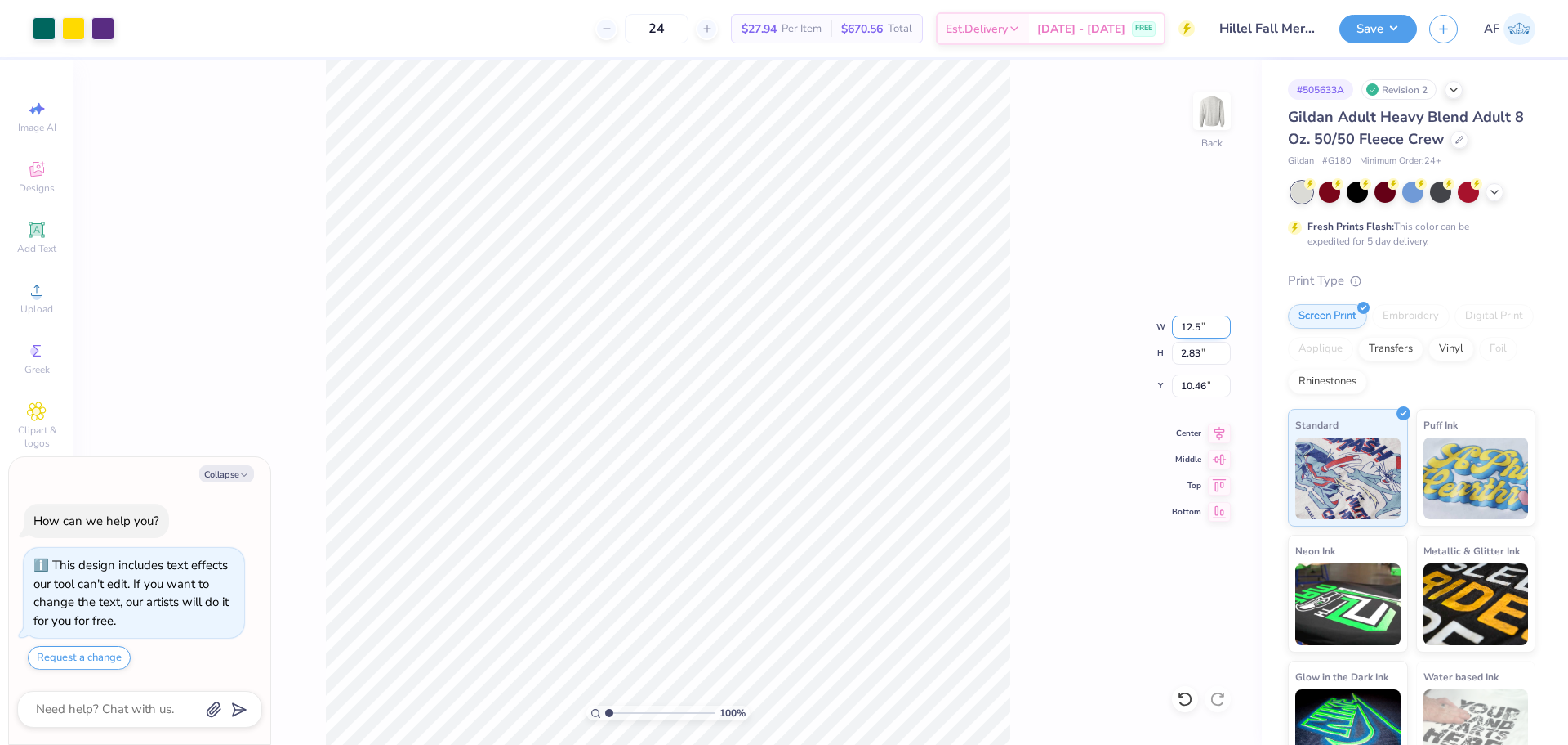
type input "2.36"
click at [1195, 392] on input "10.69" at bounding box center [1201, 385] width 59 height 23
type input "3"
type textarea "x"
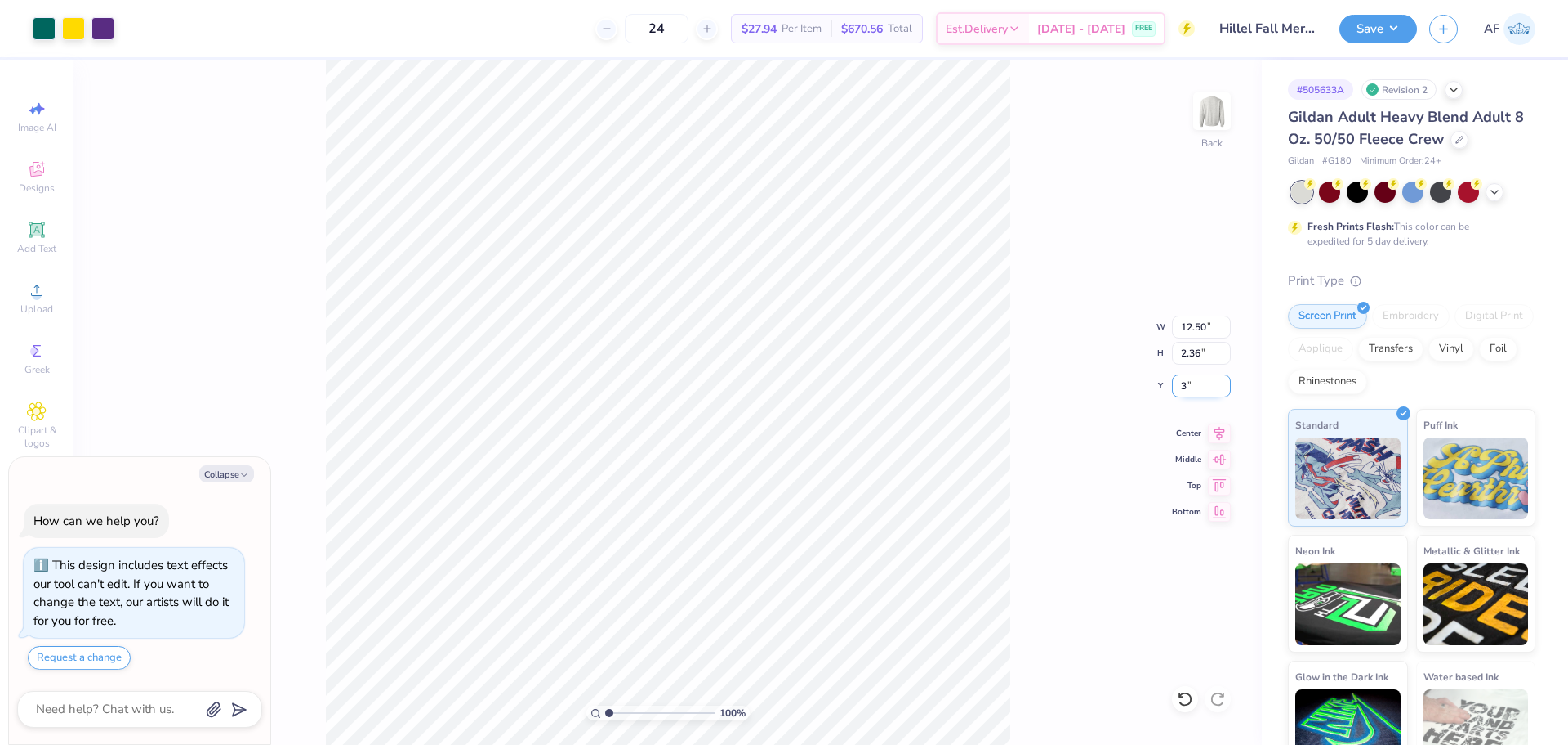
type input "3.00"
click at [1218, 432] on icon at bounding box center [1219, 431] width 23 height 20
click at [1403, 25] on button "Save" at bounding box center [1378, 26] width 78 height 29
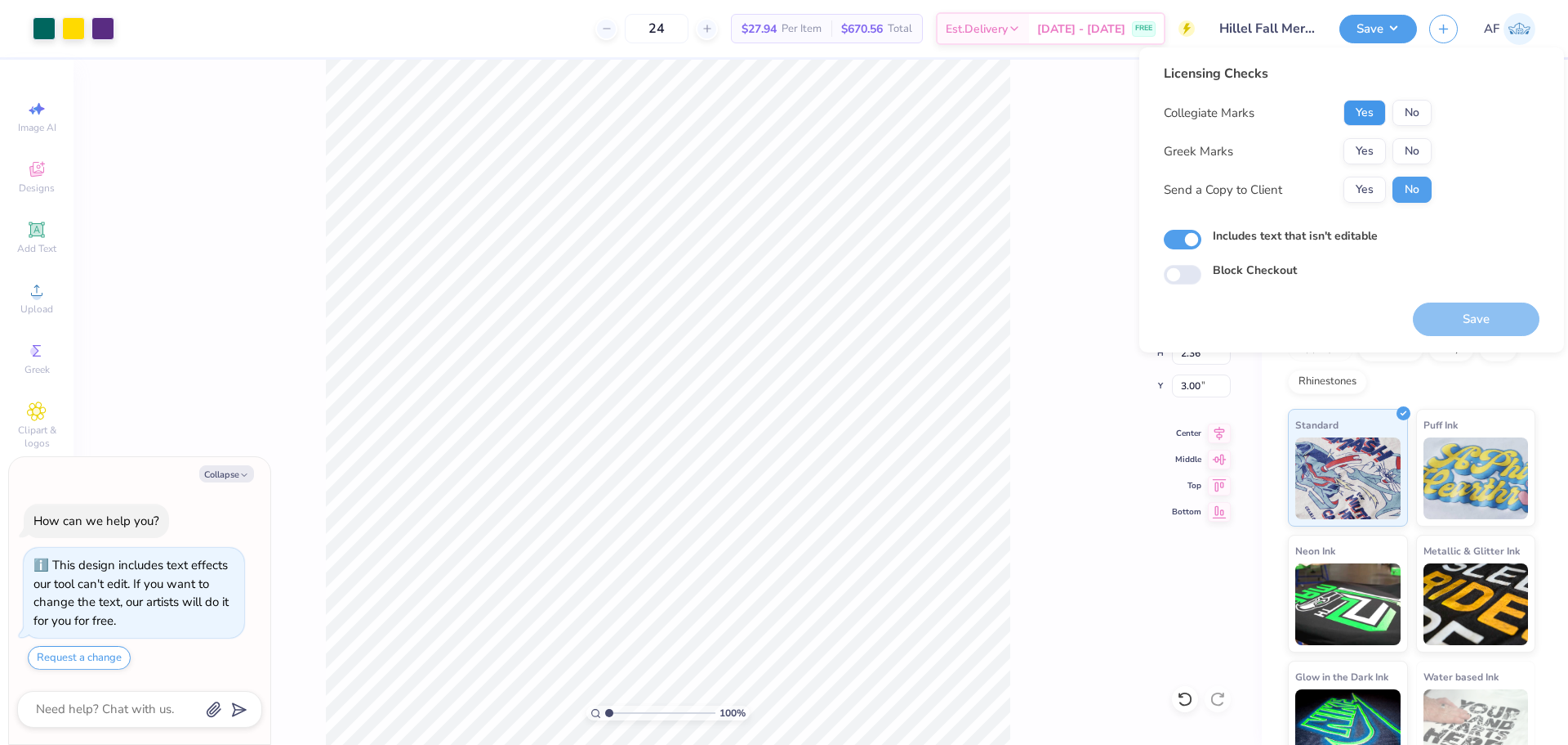
click at [1362, 116] on button "Yes" at bounding box center [1364, 113] width 42 height 26
click at [1433, 161] on div "Licensing Checks Collegiate Marks Yes No Greek Marks Yes No Send a Copy to Clie…" at bounding box center [1352, 174] width 376 height 221
click at [1380, 183] on button "Yes" at bounding box center [1364, 190] width 42 height 26
click at [1410, 153] on button "No" at bounding box center [1411, 151] width 39 height 26
click at [1458, 323] on button "Save" at bounding box center [1476, 319] width 127 height 34
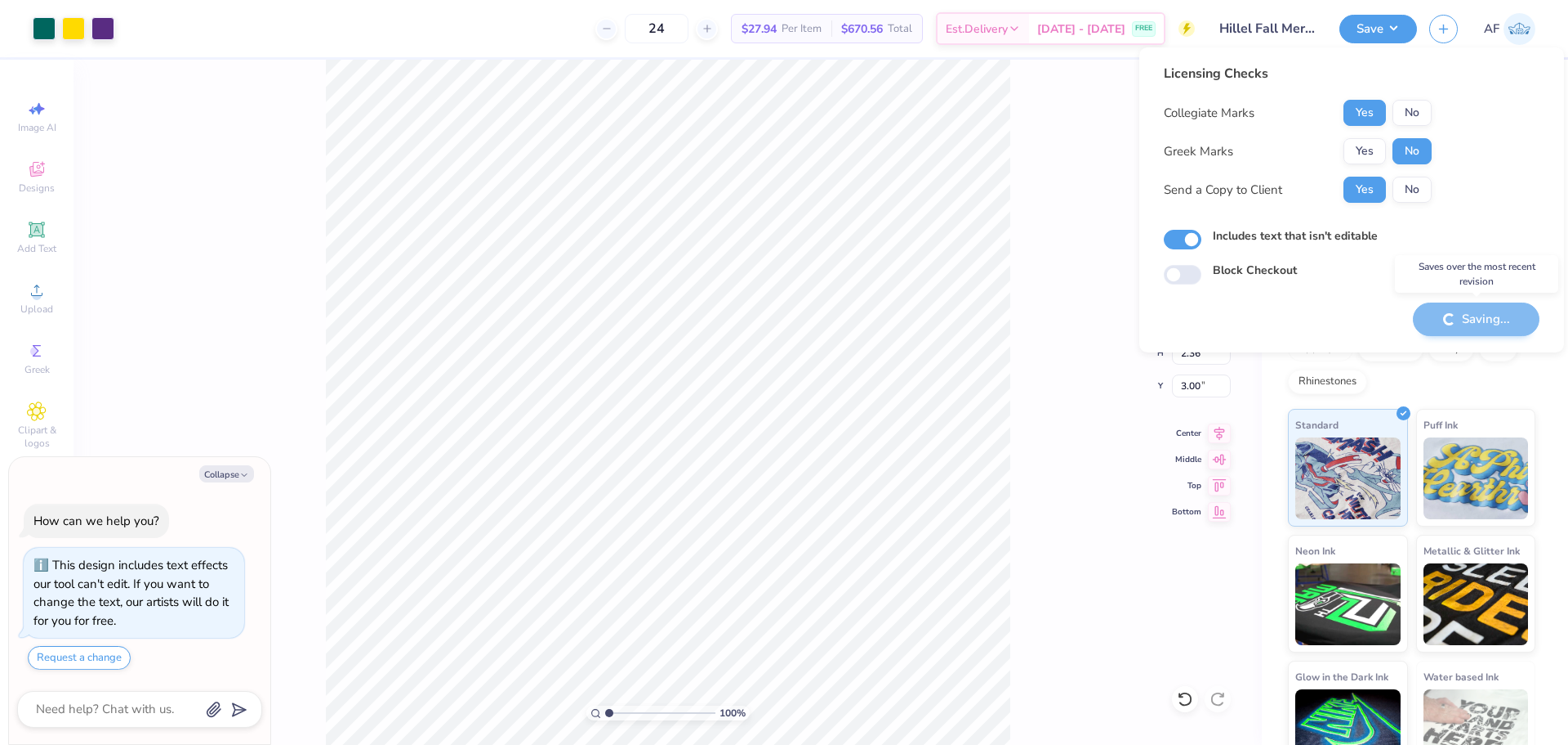
type textarea "x"
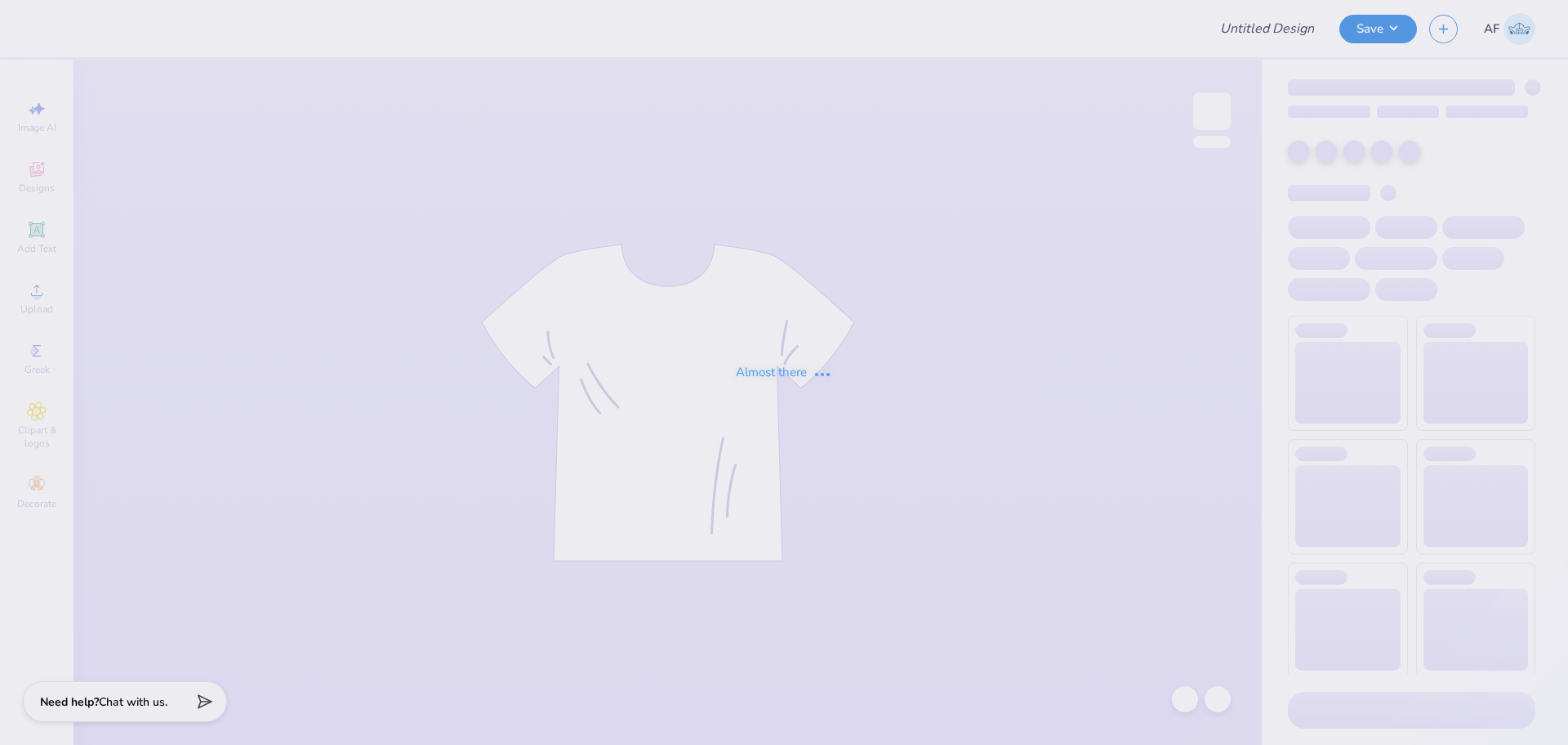
type input "SC- BU- Rush"
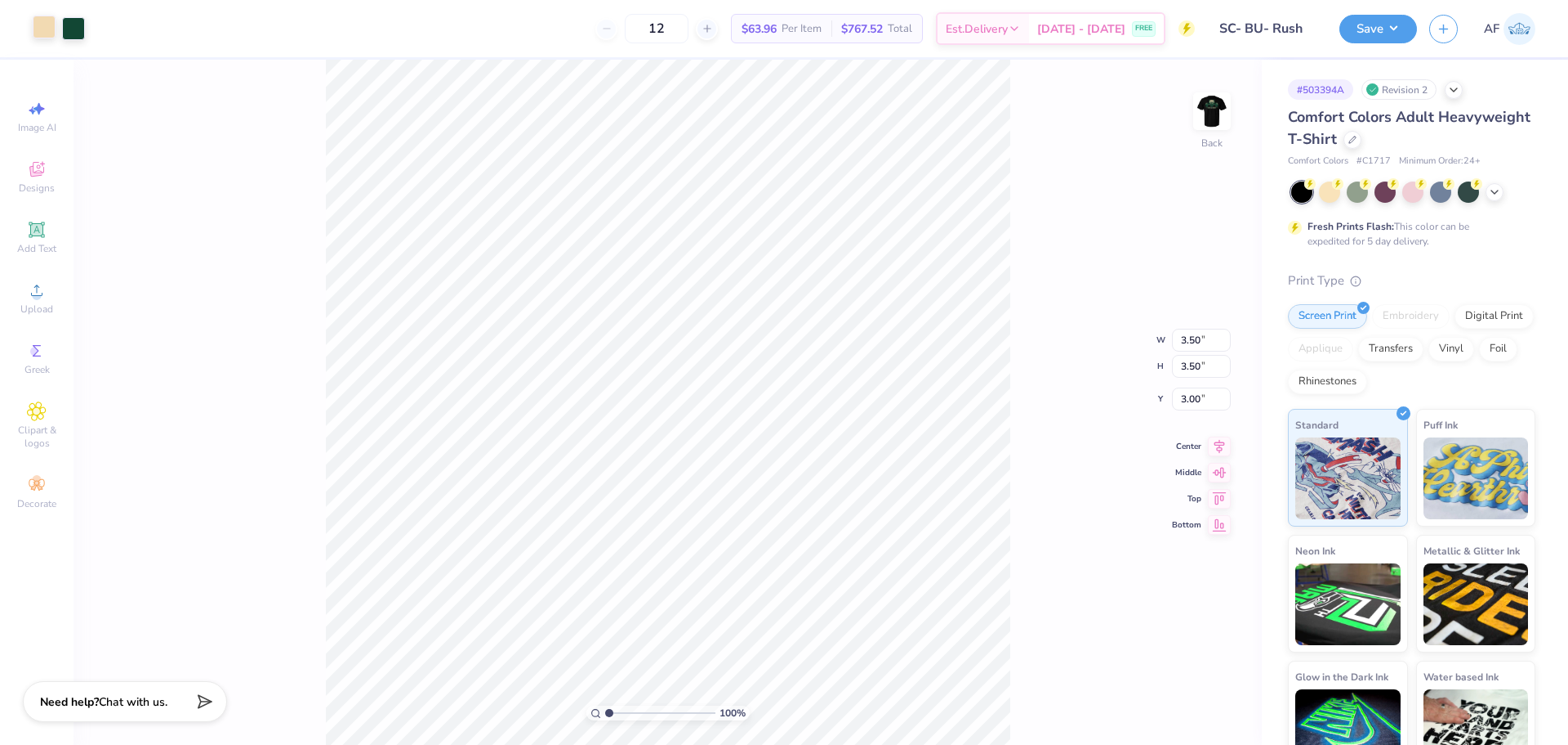
click at [33, 27] on div at bounding box center [44, 27] width 23 height 23
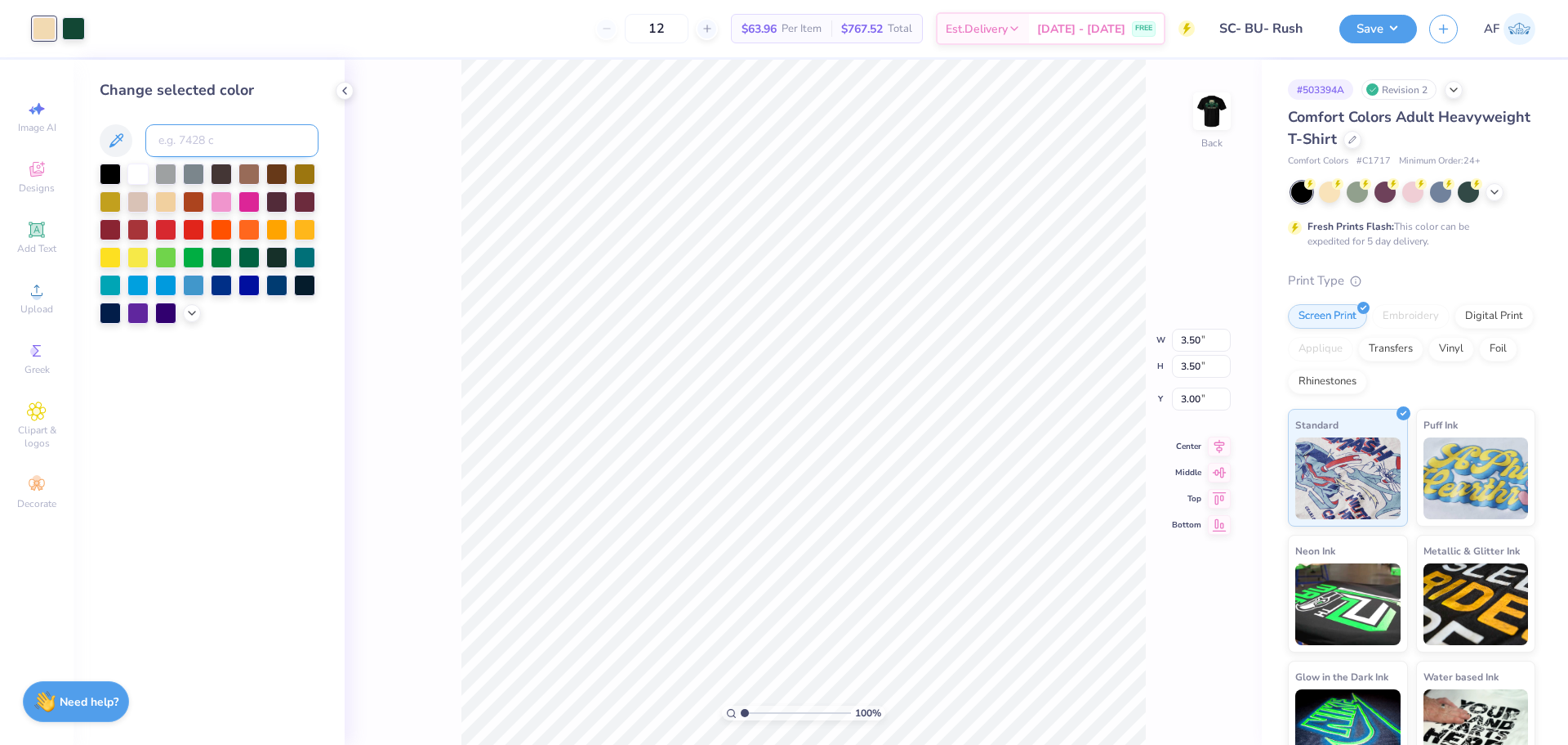
click at [271, 135] on input at bounding box center [231, 140] width 173 height 33
type input "1235"
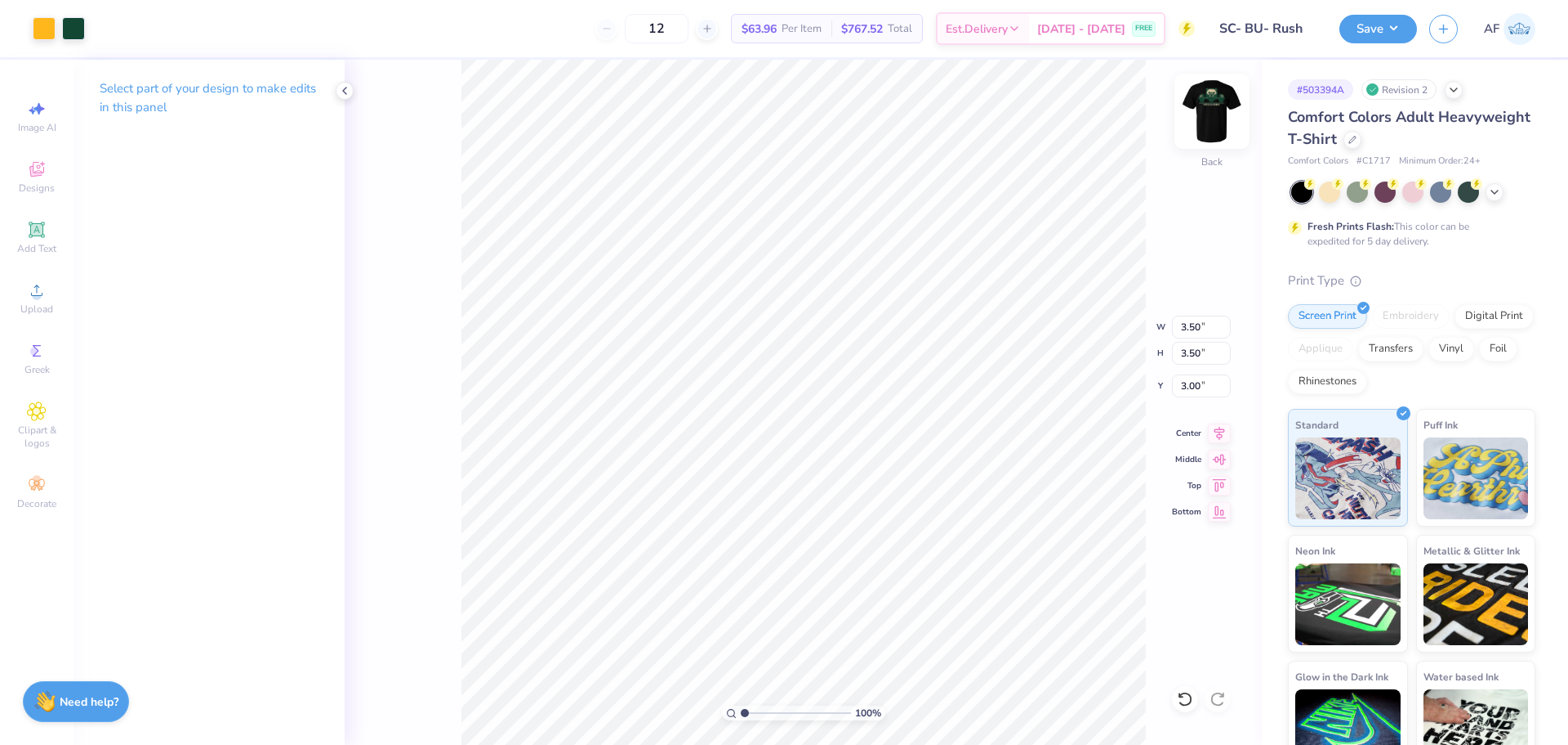
click at [1218, 107] on img at bounding box center [1211, 110] width 65 height 65
click at [1223, 448] on icon at bounding box center [1219, 444] width 23 height 20
click at [51, 28] on div at bounding box center [44, 27] width 23 height 23
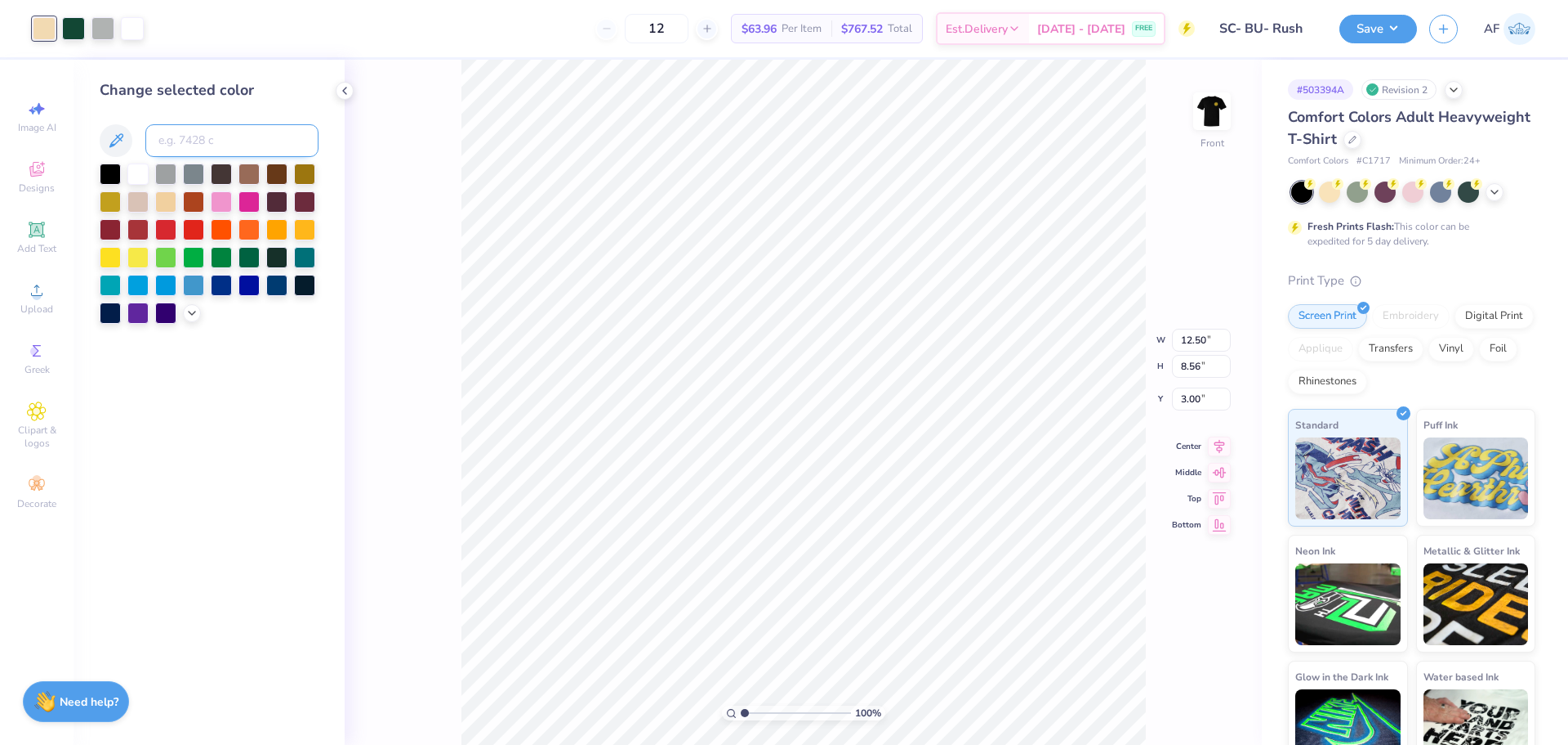
click at [186, 139] on input at bounding box center [231, 140] width 173 height 33
type input "1235"
click at [1224, 431] on icon at bounding box center [1219, 431] width 23 height 20
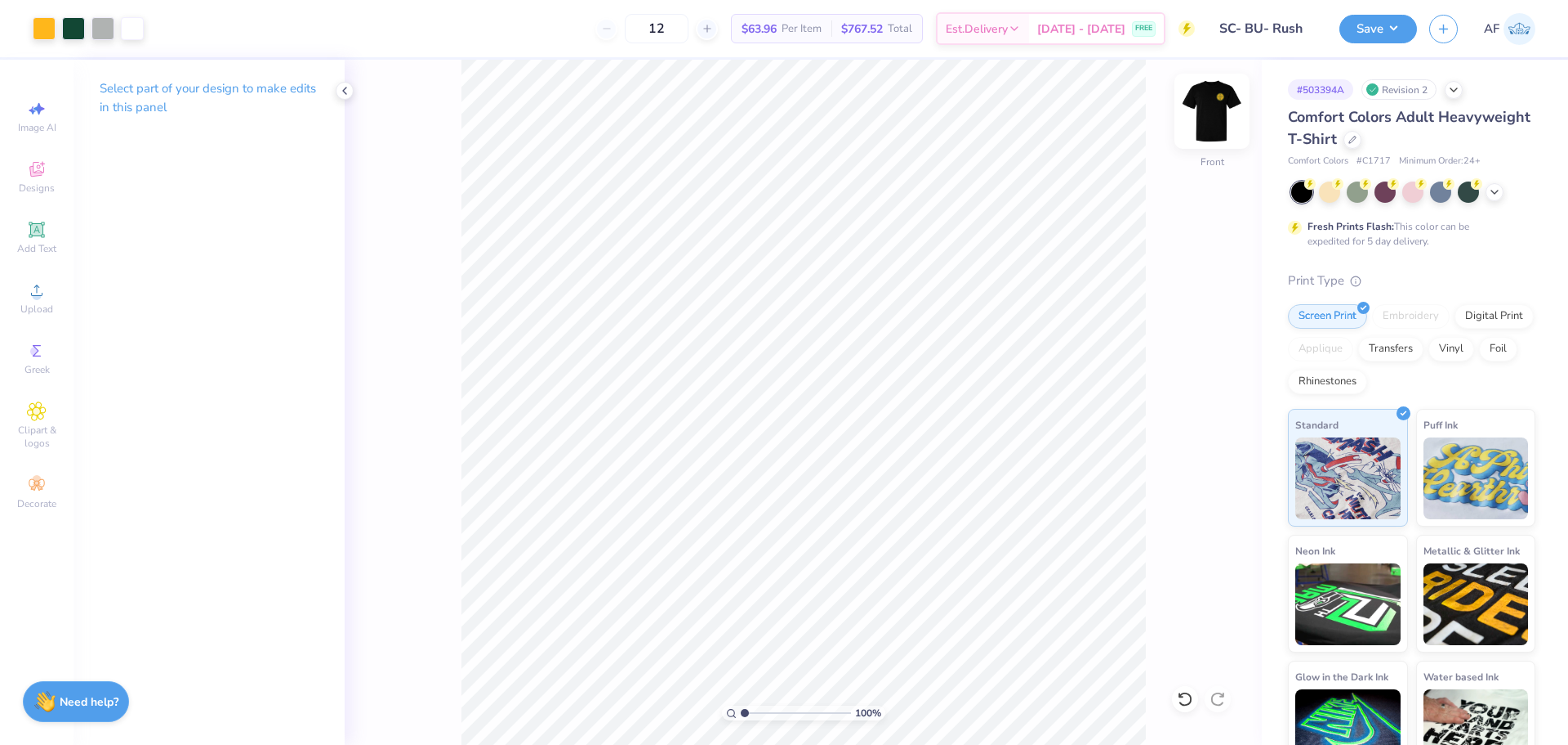
click at [1206, 118] on img at bounding box center [1211, 110] width 65 height 65
click at [1223, 96] on img at bounding box center [1211, 110] width 65 height 65
click at [1405, 31] on button "Save" at bounding box center [1378, 26] width 78 height 29
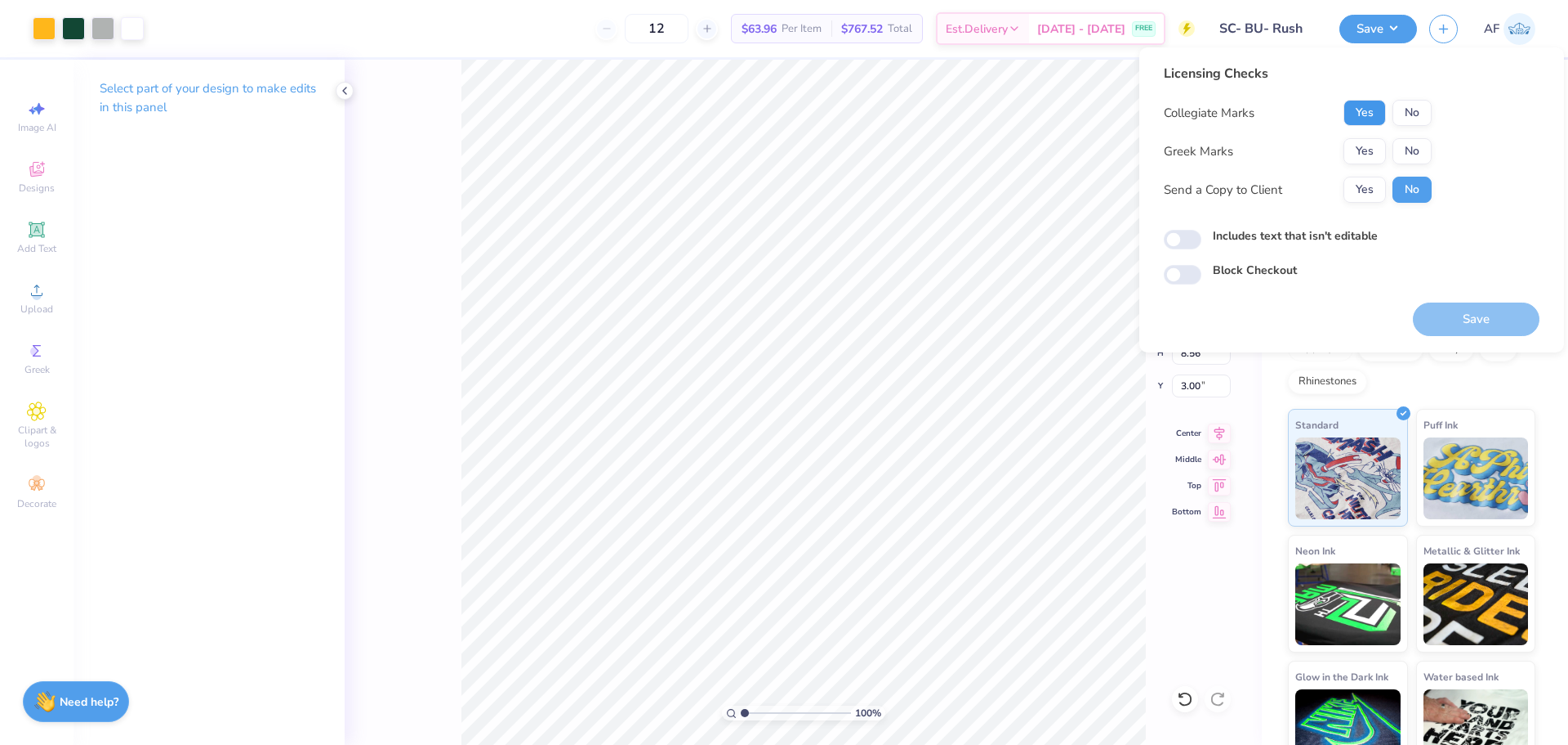
click at [1357, 114] on button "Yes" at bounding box center [1364, 113] width 42 height 26
click at [1357, 139] on button "Yes" at bounding box center [1364, 151] width 42 height 26
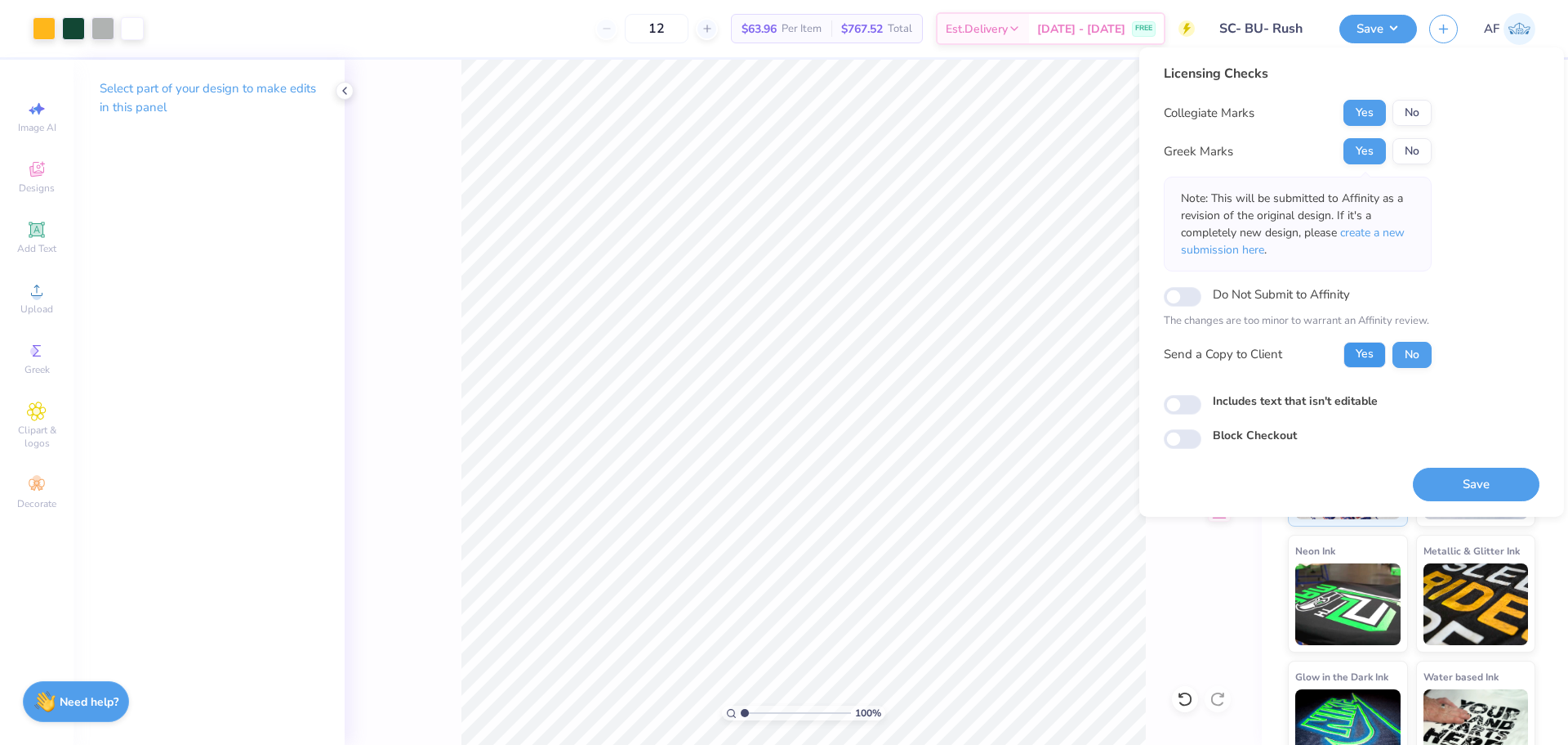
click at [1365, 361] on button "Yes" at bounding box center [1364, 355] width 42 height 26
click at [1453, 483] on button "Save" at bounding box center [1476, 484] width 127 height 34
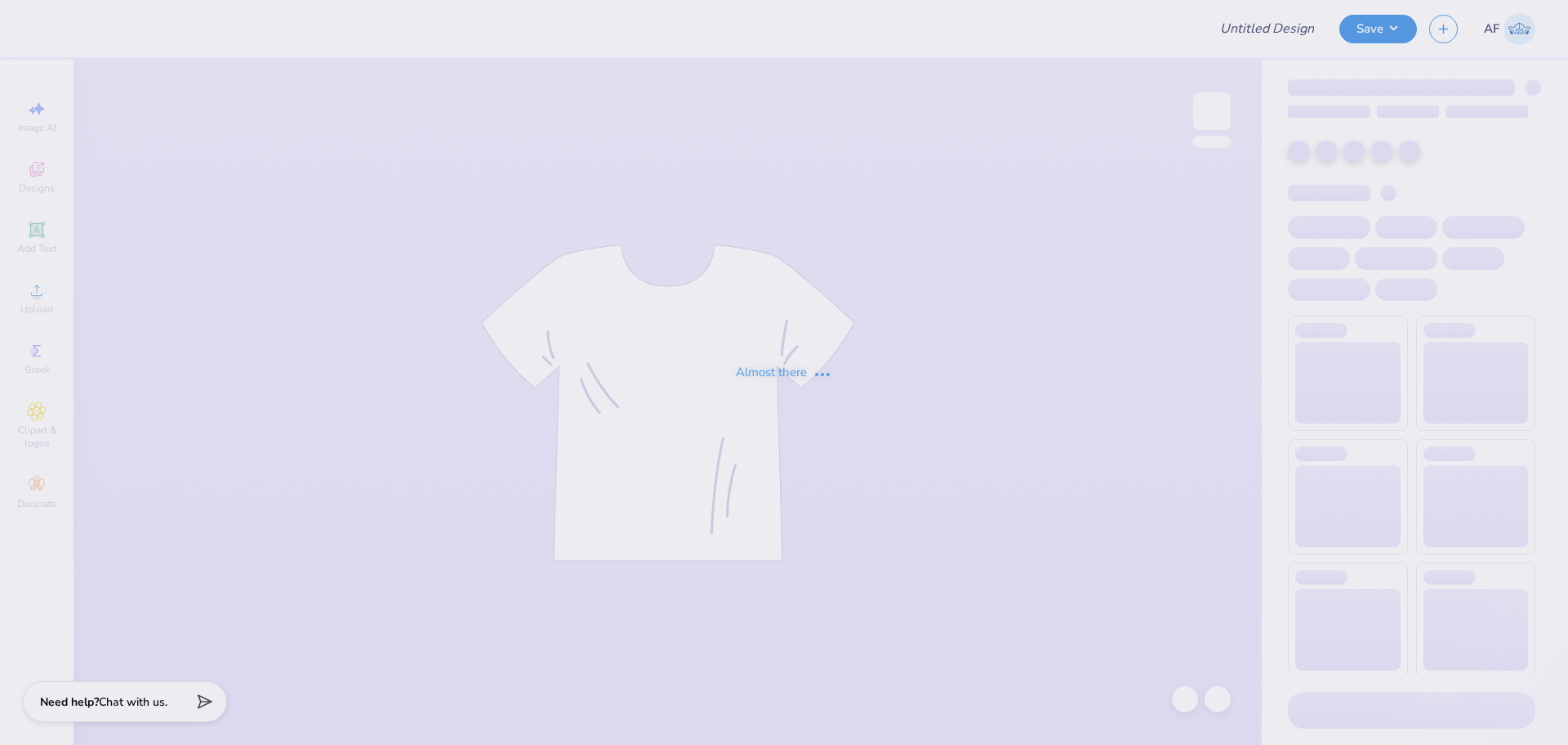
type input "Merch for [PERSON_NAME]"
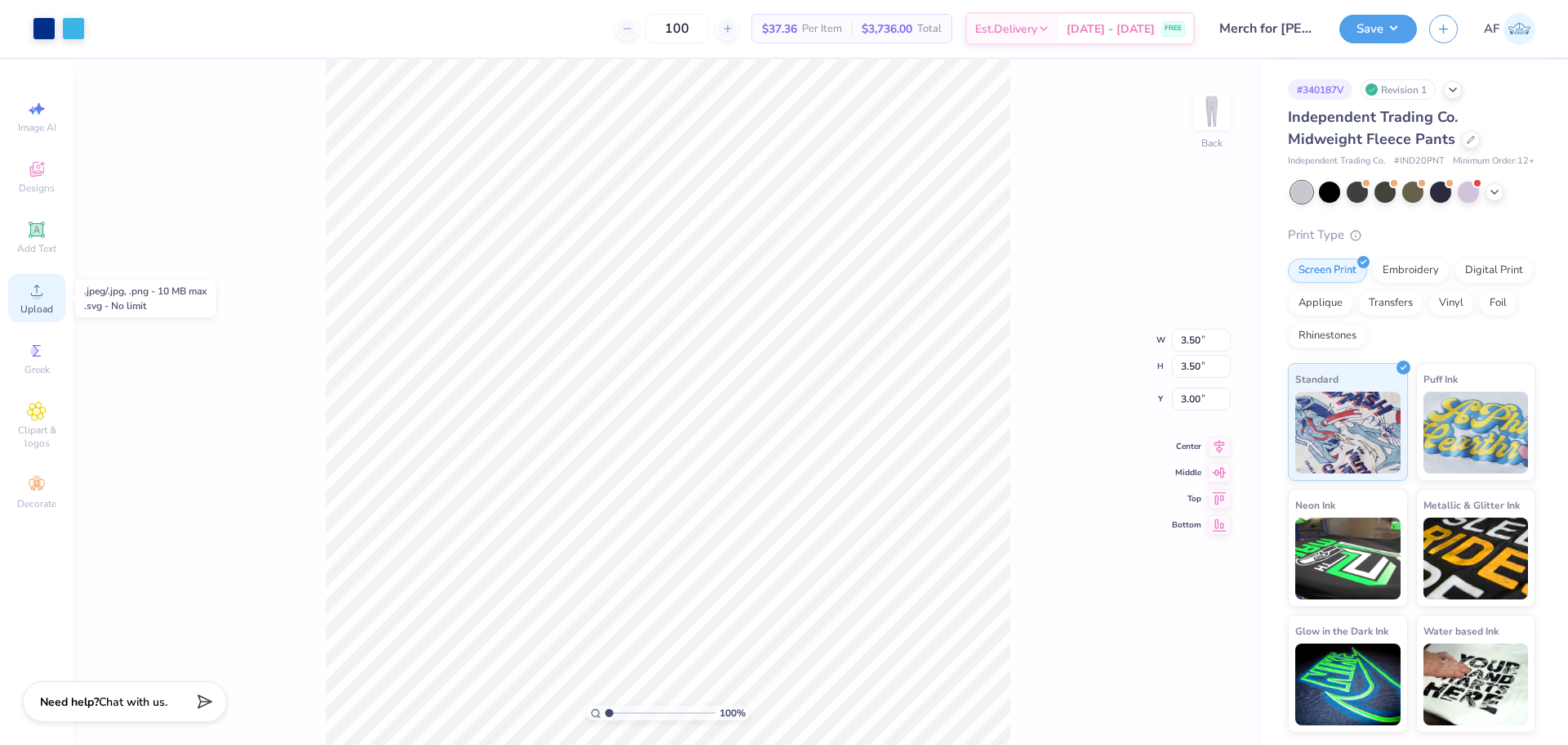
click at [28, 299] on icon at bounding box center [37, 290] width 20 height 20
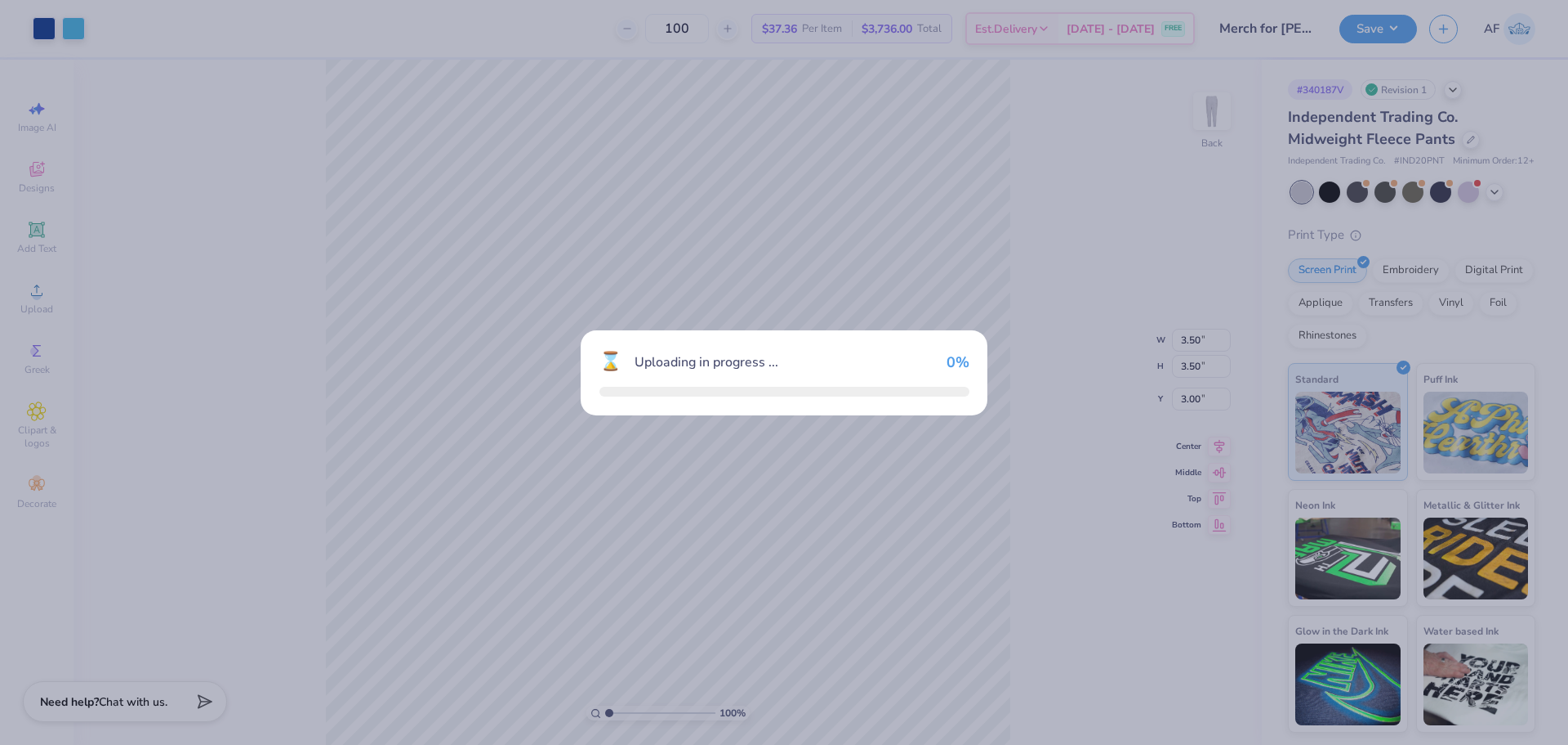
type input "7.45"
type input "3.11"
type input "17.20"
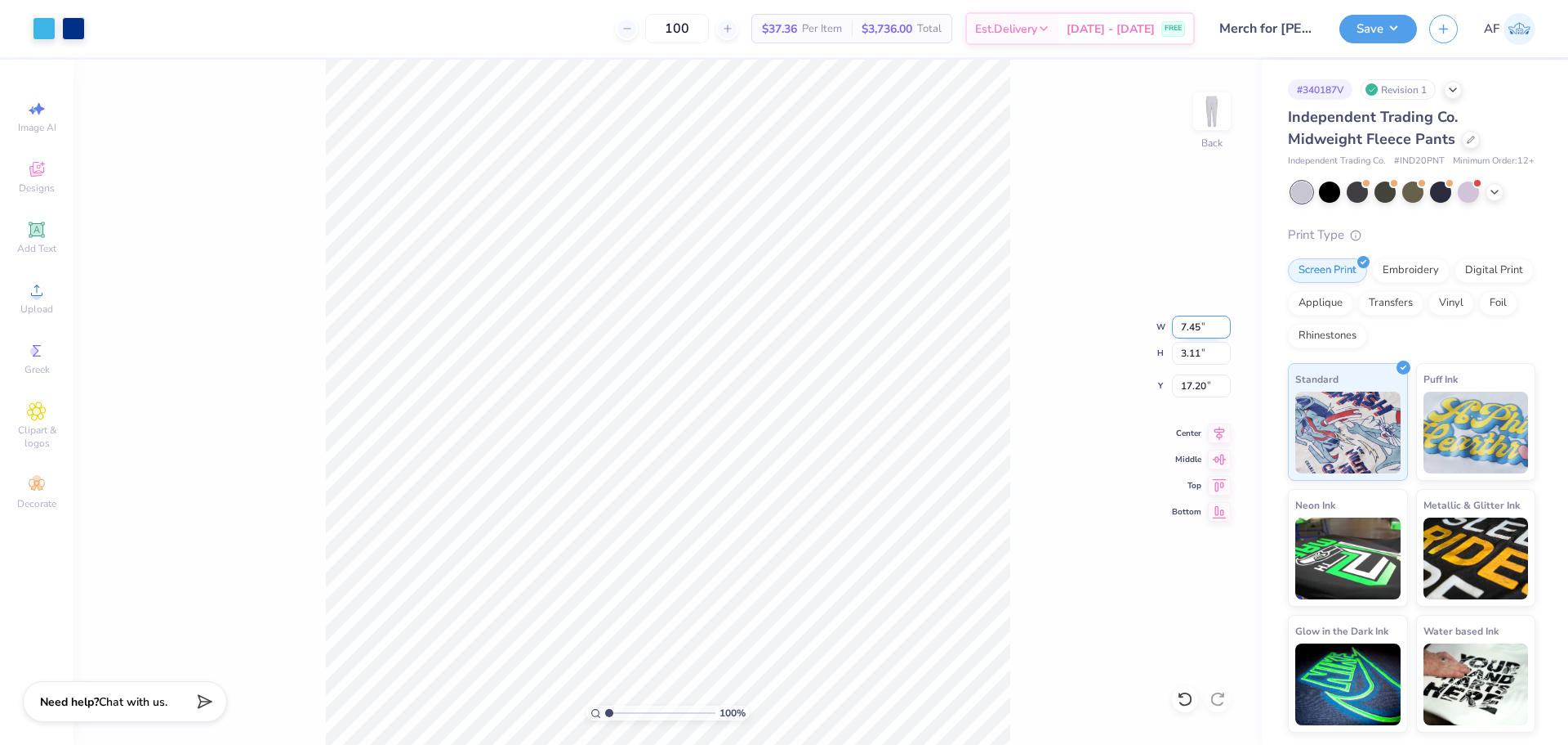
click at [1193, 329] on input "7.45" at bounding box center [1201, 326] width 59 height 23
type input "3.50"
type input "1.46"
type input "5.57"
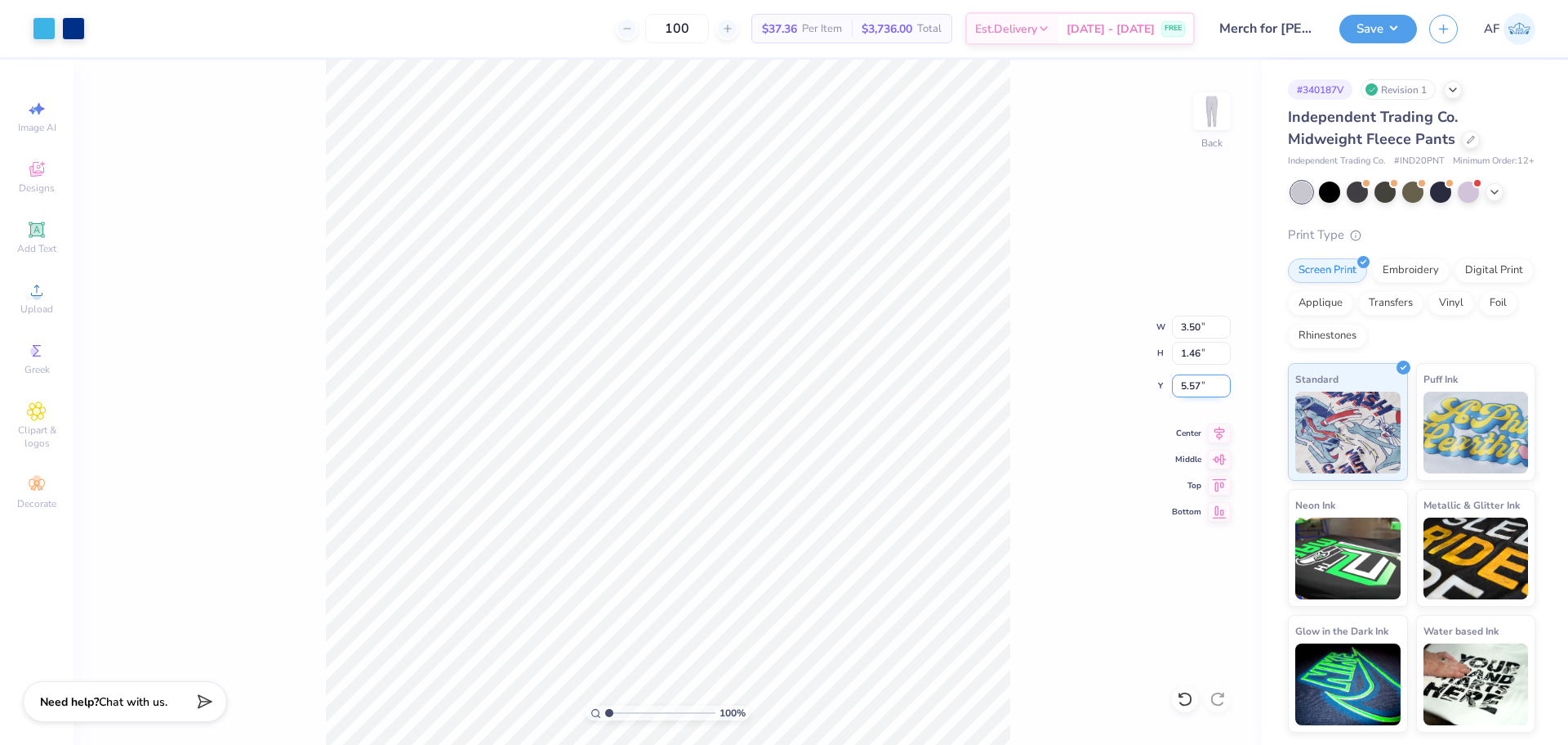
click at [1186, 385] on input "5.57" at bounding box center [1201, 385] width 59 height 23
type input "3.00"
click at [1187, 327] on input "3.50" at bounding box center [1201, 326] width 59 height 23
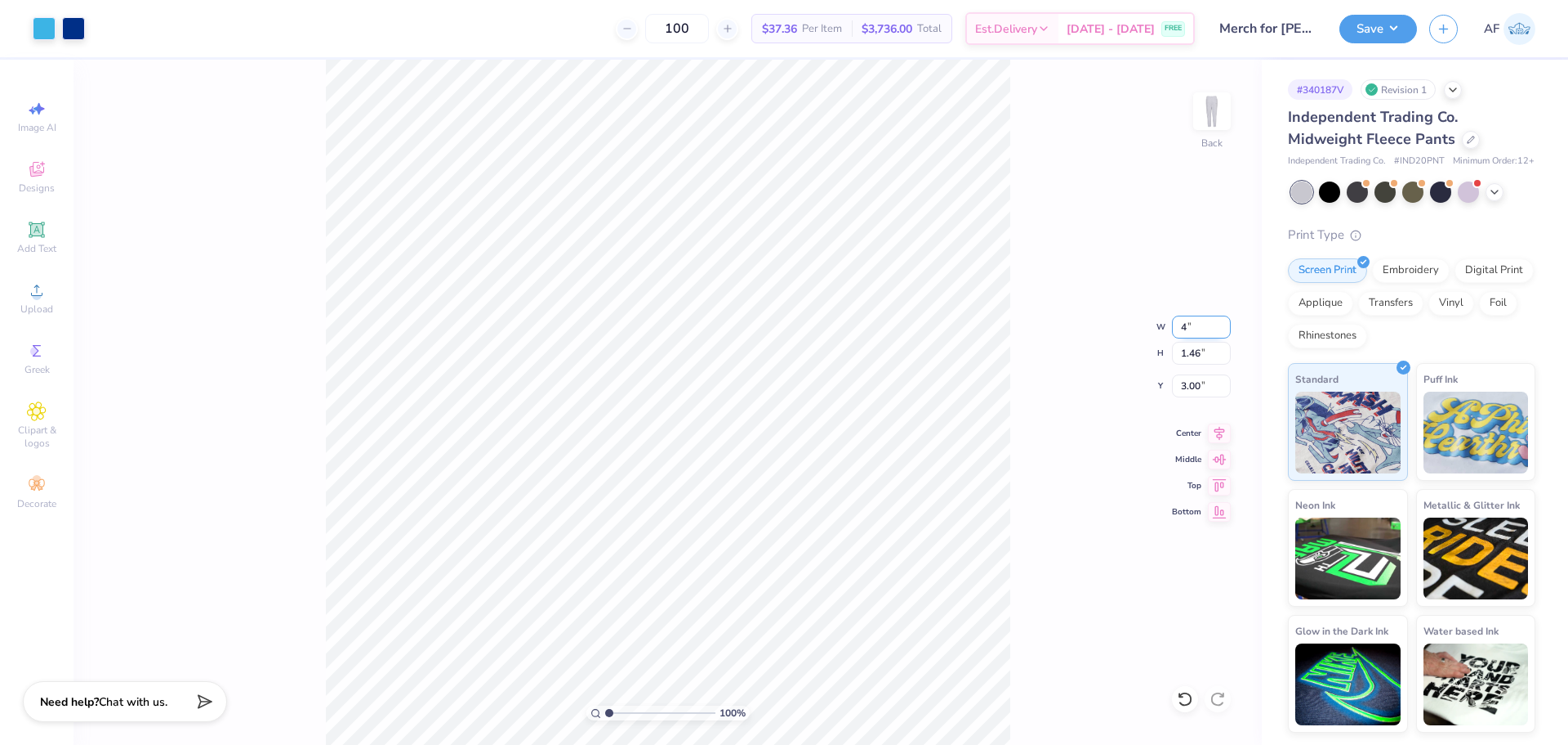
type input "4.00"
type input "1.67"
type input "2.90"
click at [1063, 406] on div "100 % Back W 4.00 4.00 " H 1.67 1.67 " Y 2.90 2.90 " Center Middle Top Bottom" at bounding box center [668, 402] width 1188 height 685
click at [1194, 388] on input "2.90" at bounding box center [1201, 385] width 59 height 23
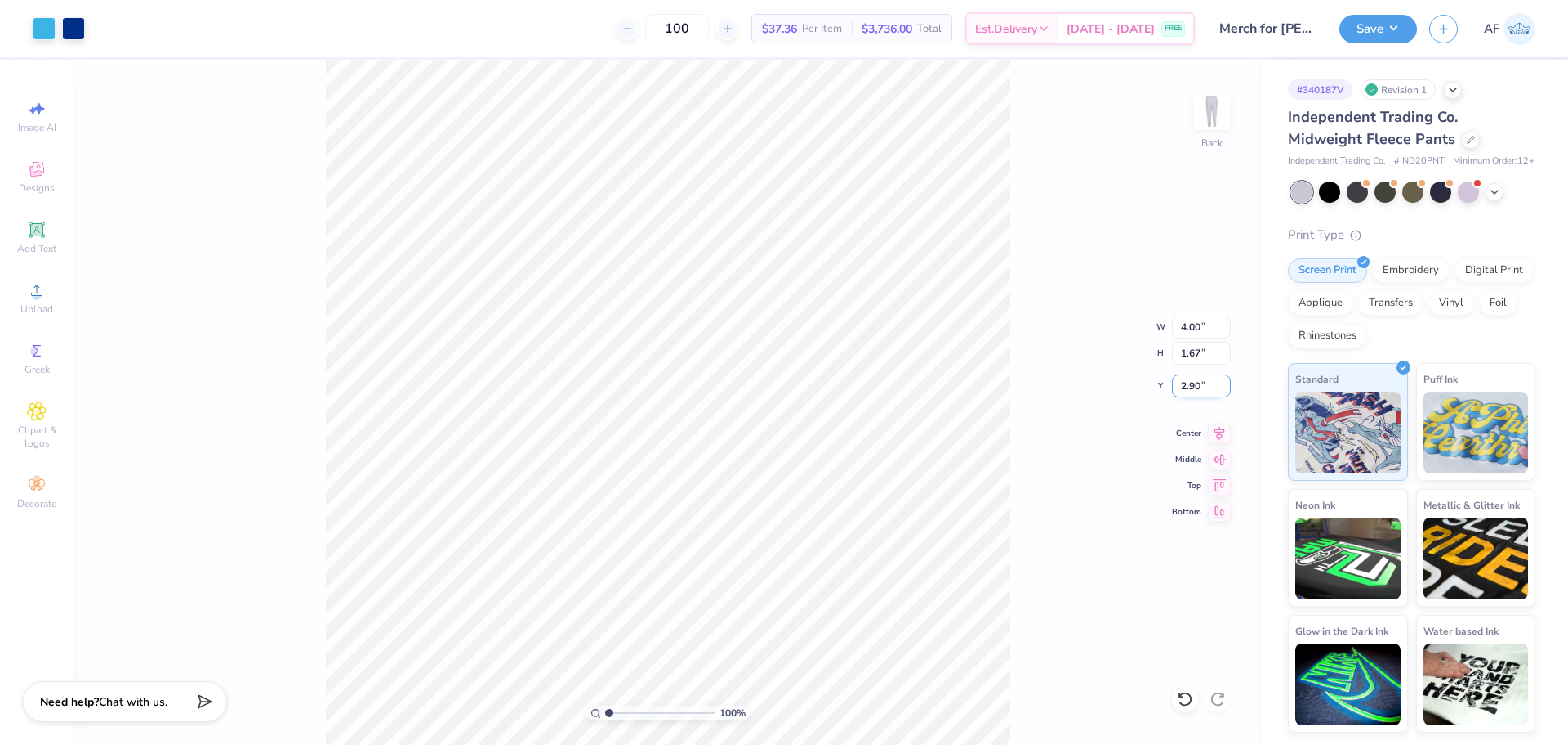
click at [1194, 388] on input "2.90" at bounding box center [1201, 385] width 59 height 23
type input "3.00"
click at [1201, 102] on img at bounding box center [1211, 110] width 65 height 65
click at [1220, 111] on img at bounding box center [1211, 110] width 65 height 65
click at [1393, 30] on button "Save" at bounding box center [1378, 26] width 78 height 29
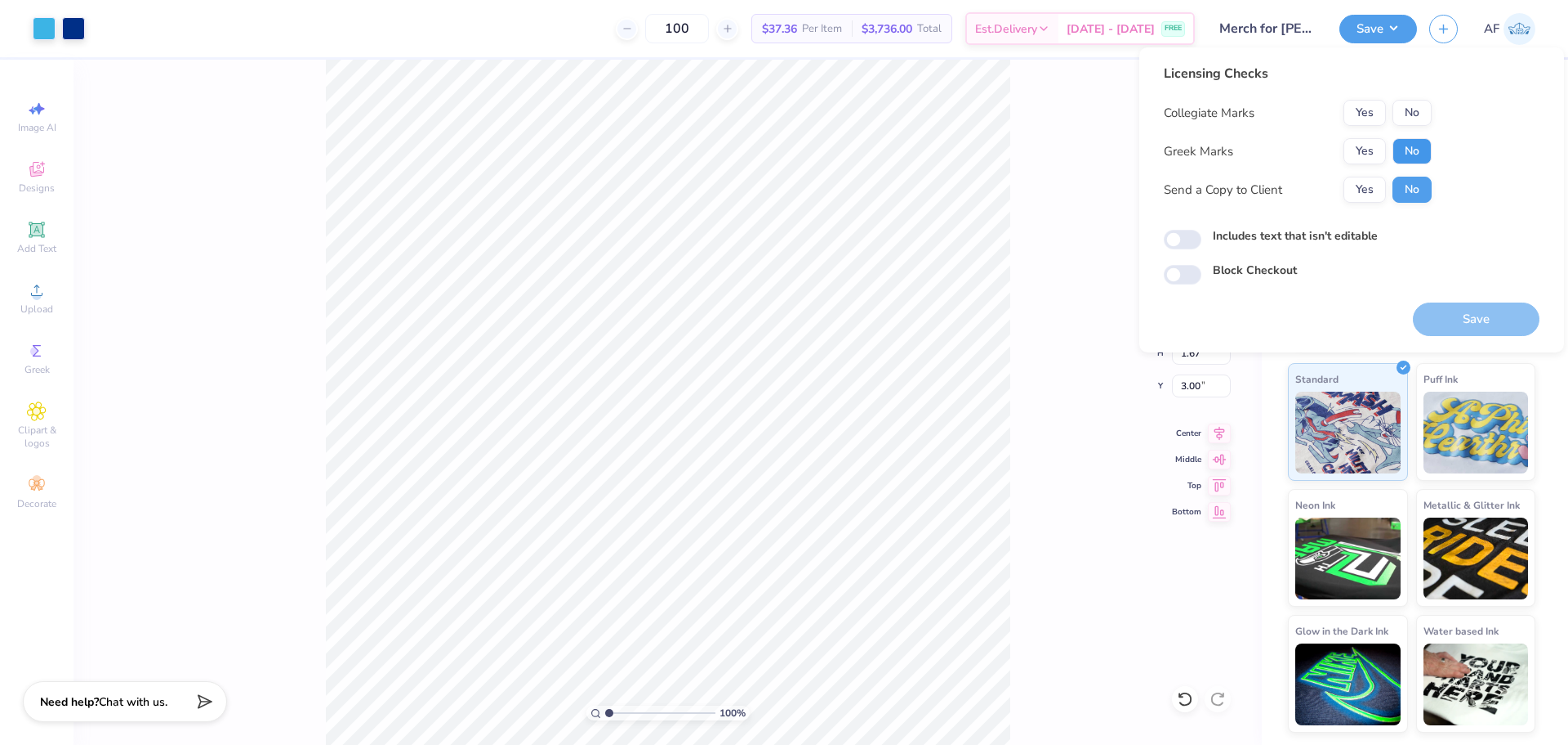
drag, startPoint x: 1421, startPoint y: 154, endPoint x: 1424, endPoint y: 131, distance: 23.2
click at [1421, 154] on button "No" at bounding box center [1411, 151] width 39 height 26
click at [1422, 110] on button "No" at bounding box center [1411, 113] width 39 height 26
click at [1382, 181] on button "Yes" at bounding box center [1364, 190] width 42 height 26
click at [1437, 319] on button "Save" at bounding box center [1476, 319] width 127 height 34
